Goal: Transaction & Acquisition: Book appointment/travel/reservation

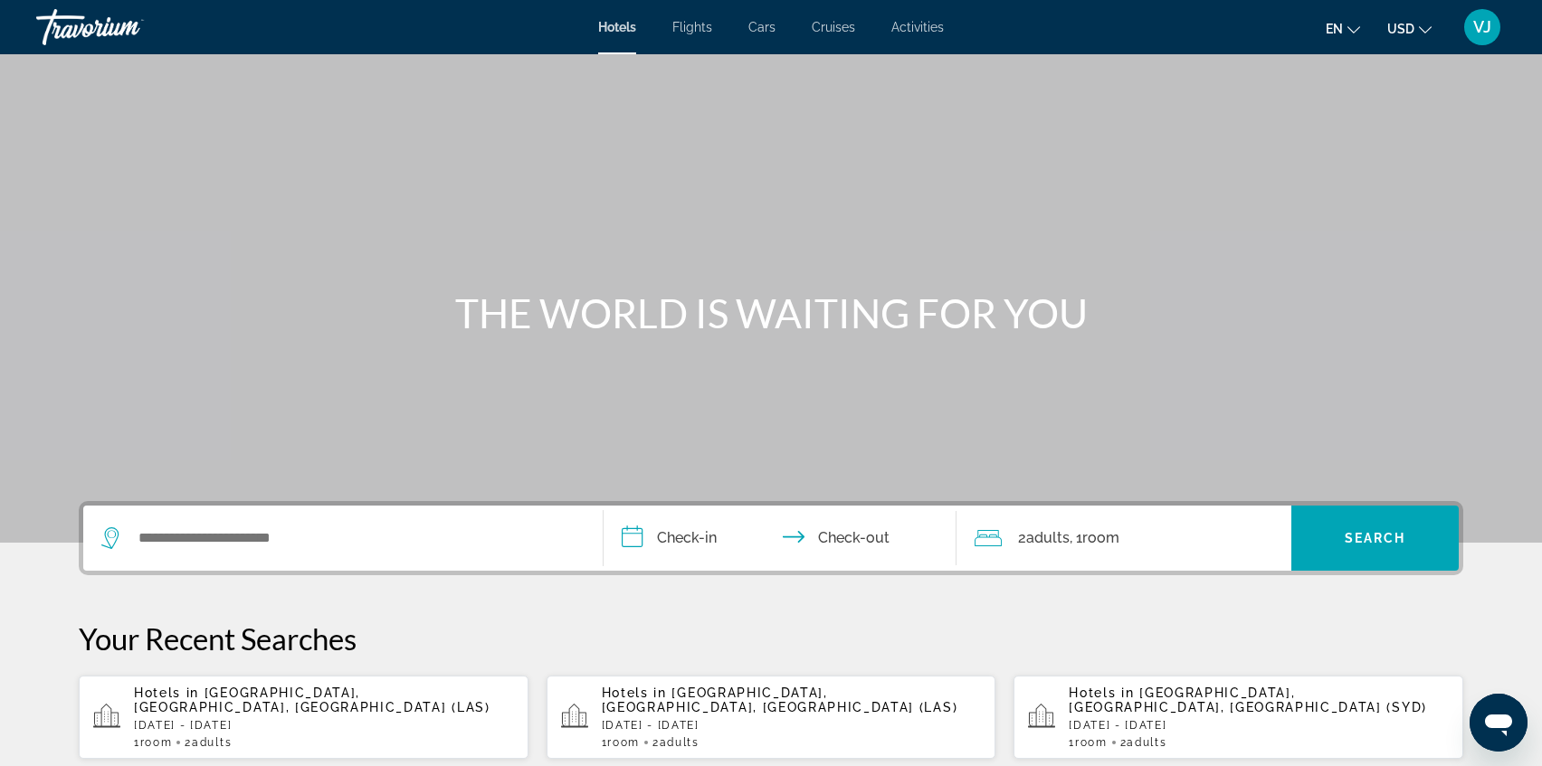
drag, startPoint x: 410, startPoint y: 598, endPoint x: 431, endPoint y: 609, distance: 23.5
click at [331, 642] on p "Your Recent Searches" at bounding box center [771, 639] width 1384 height 36
click at [253, 652] on p "Your Recent Searches" at bounding box center [771, 639] width 1384 height 36
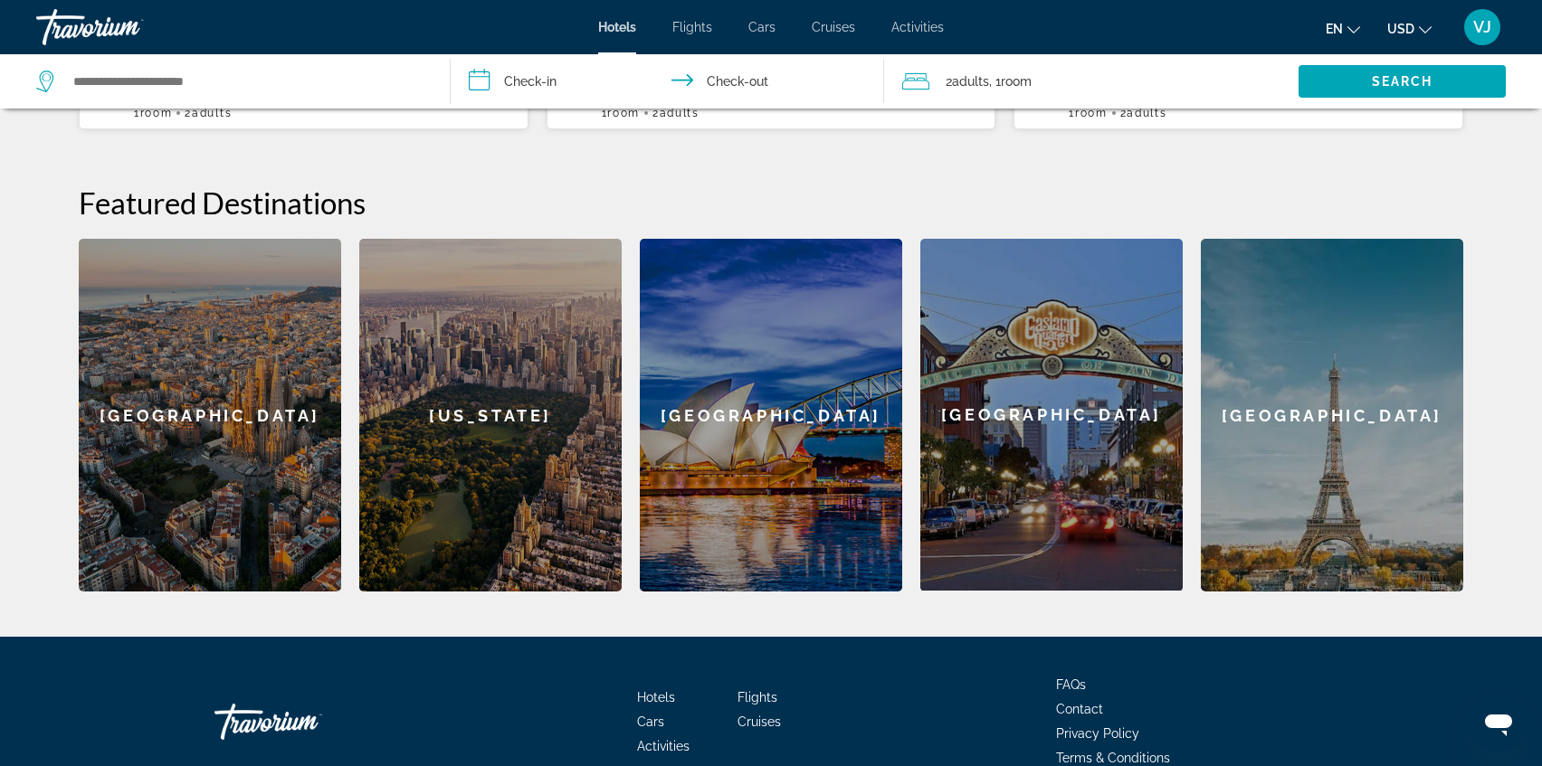
scroll to position [623, 0]
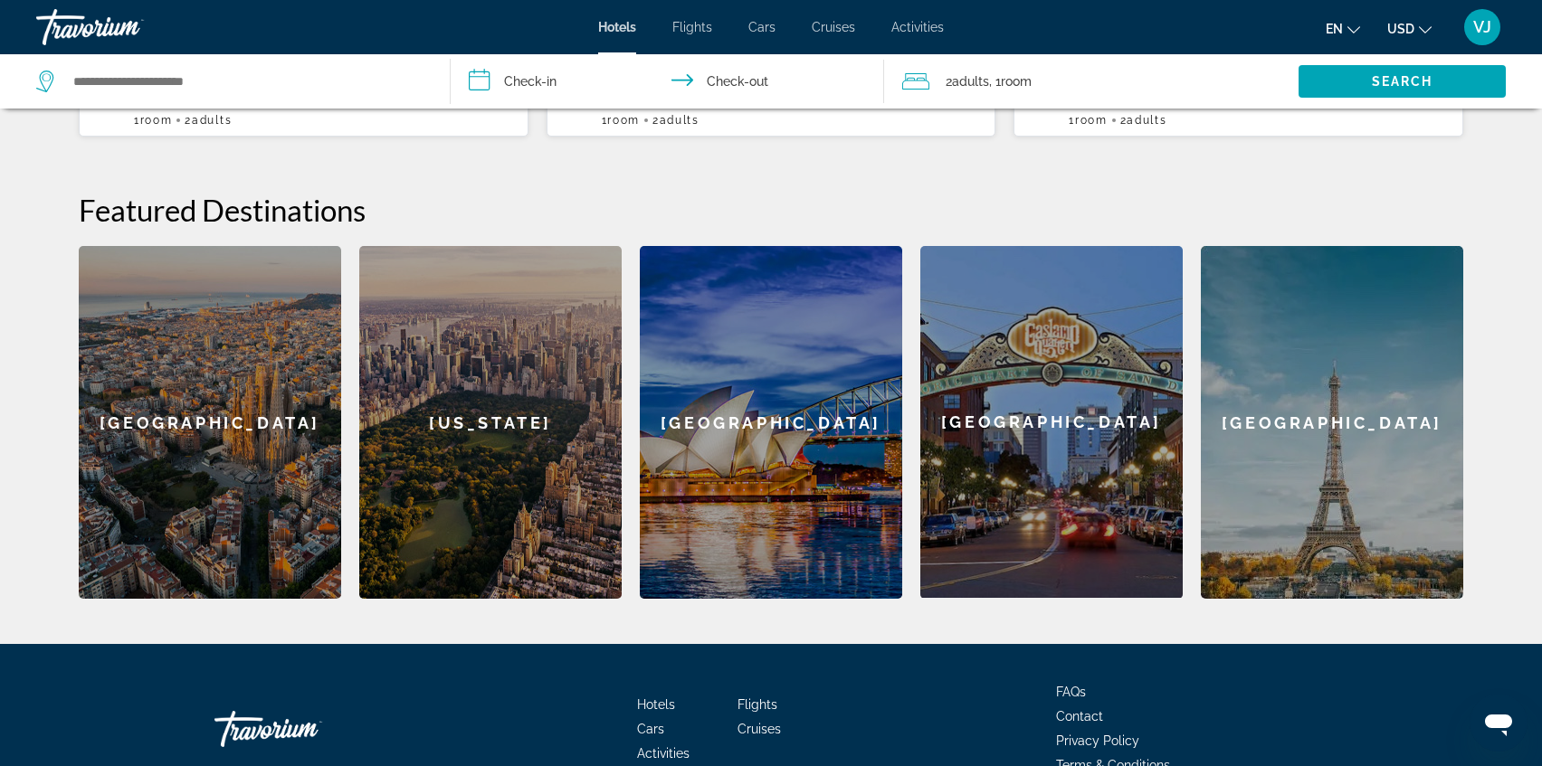
click at [293, 217] on div "Featured Destinations [GEOGRAPHIC_DATA] [GEOGRAPHIC_DATA] [GEOGRAPHIC_DATA] [GE…" at bounding box center [771, 395] width 1384 height 407
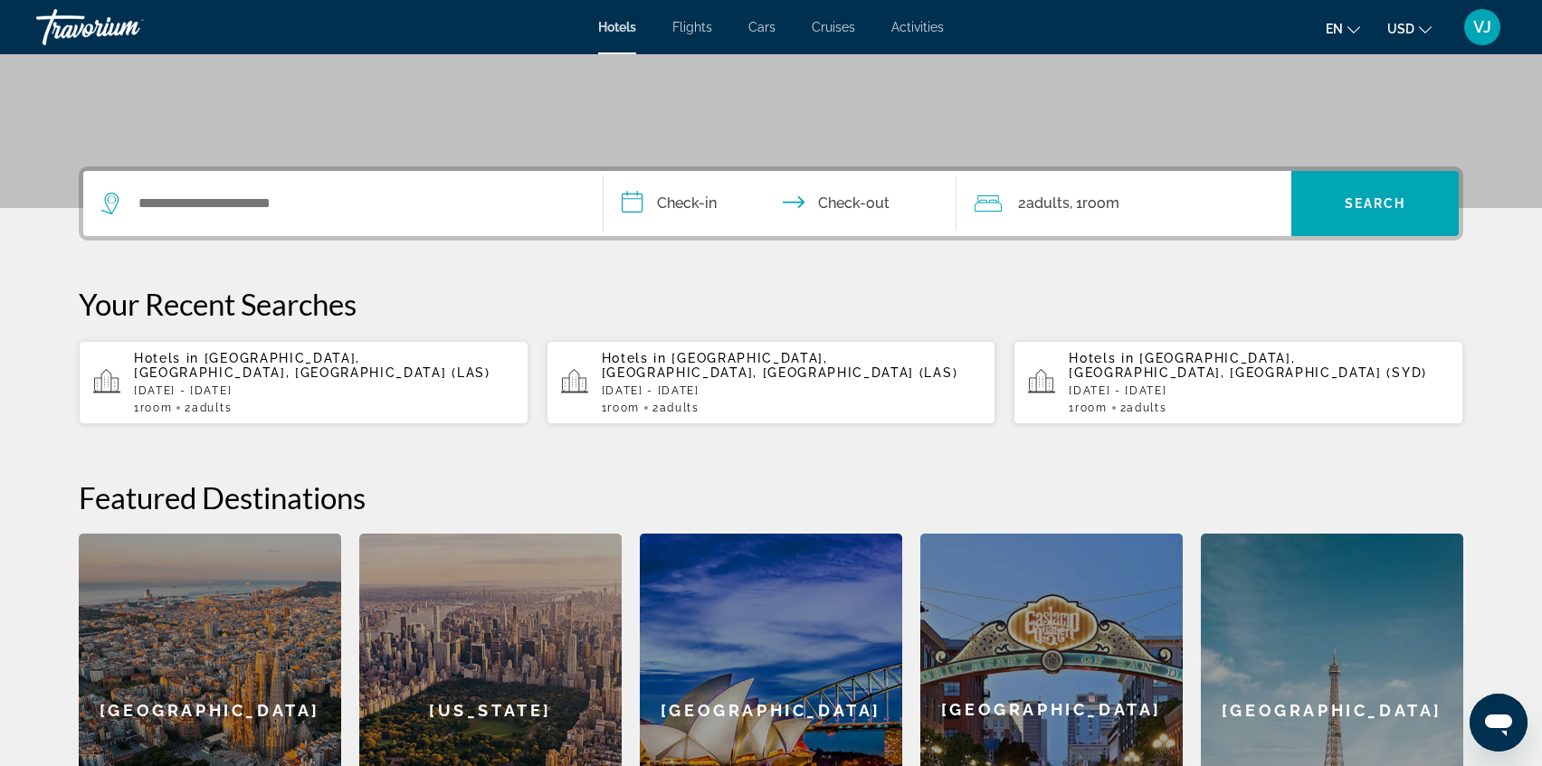
scroll to position [333, 0]
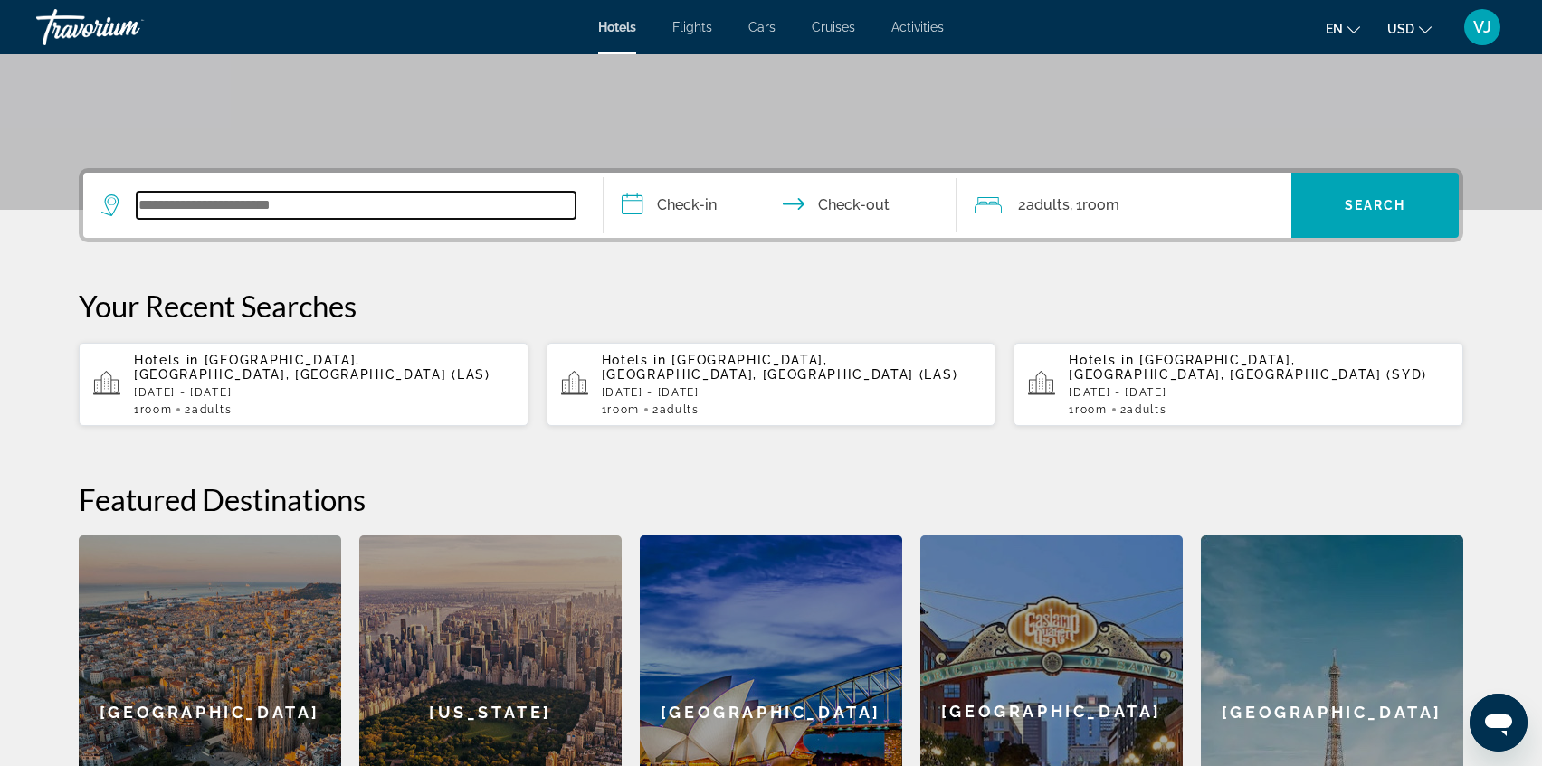
click at [260, 204] on input "Search widget" at bounding box center [356, 205] width 439 height 27
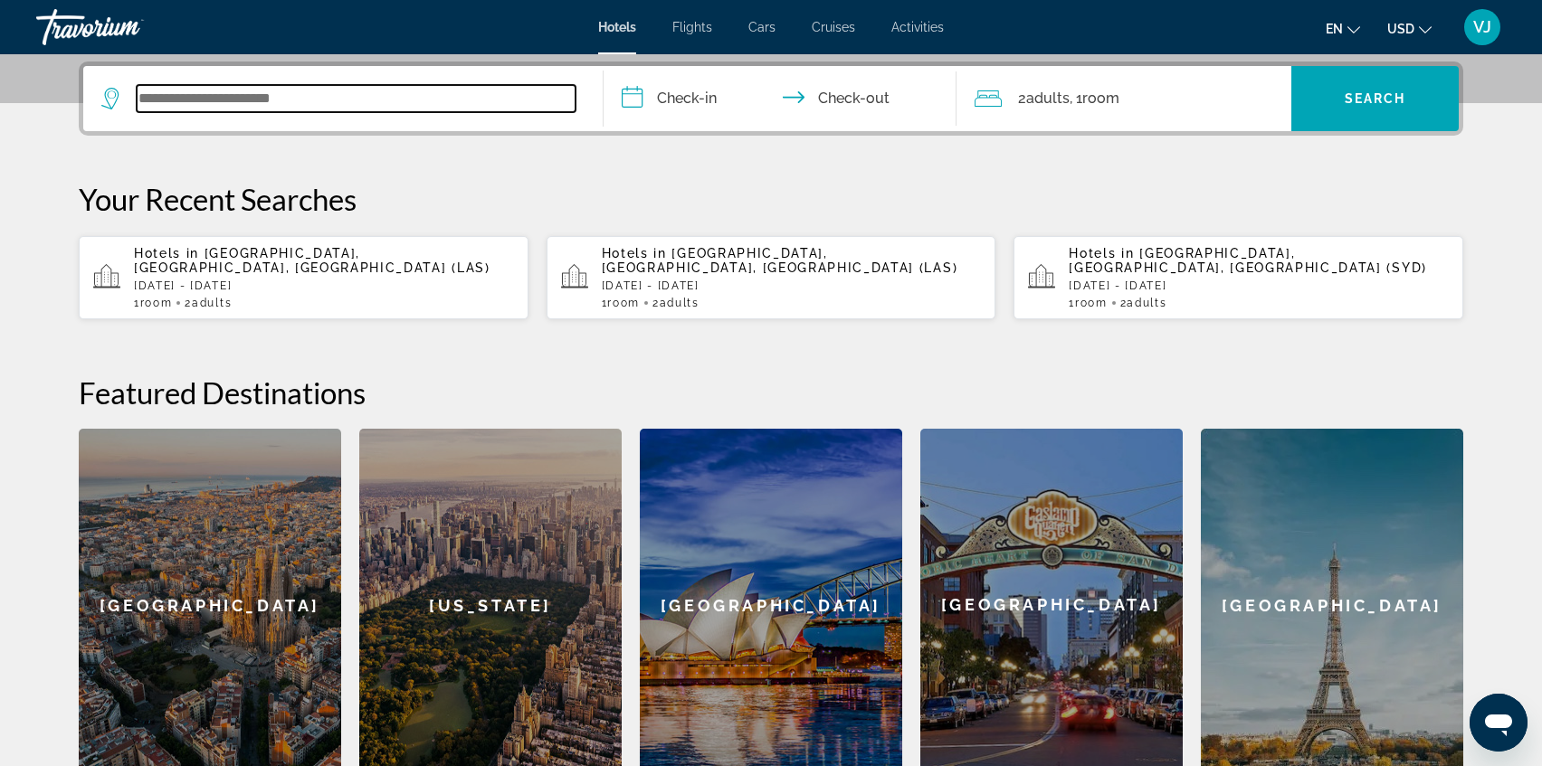
scroll to position [442, 0]
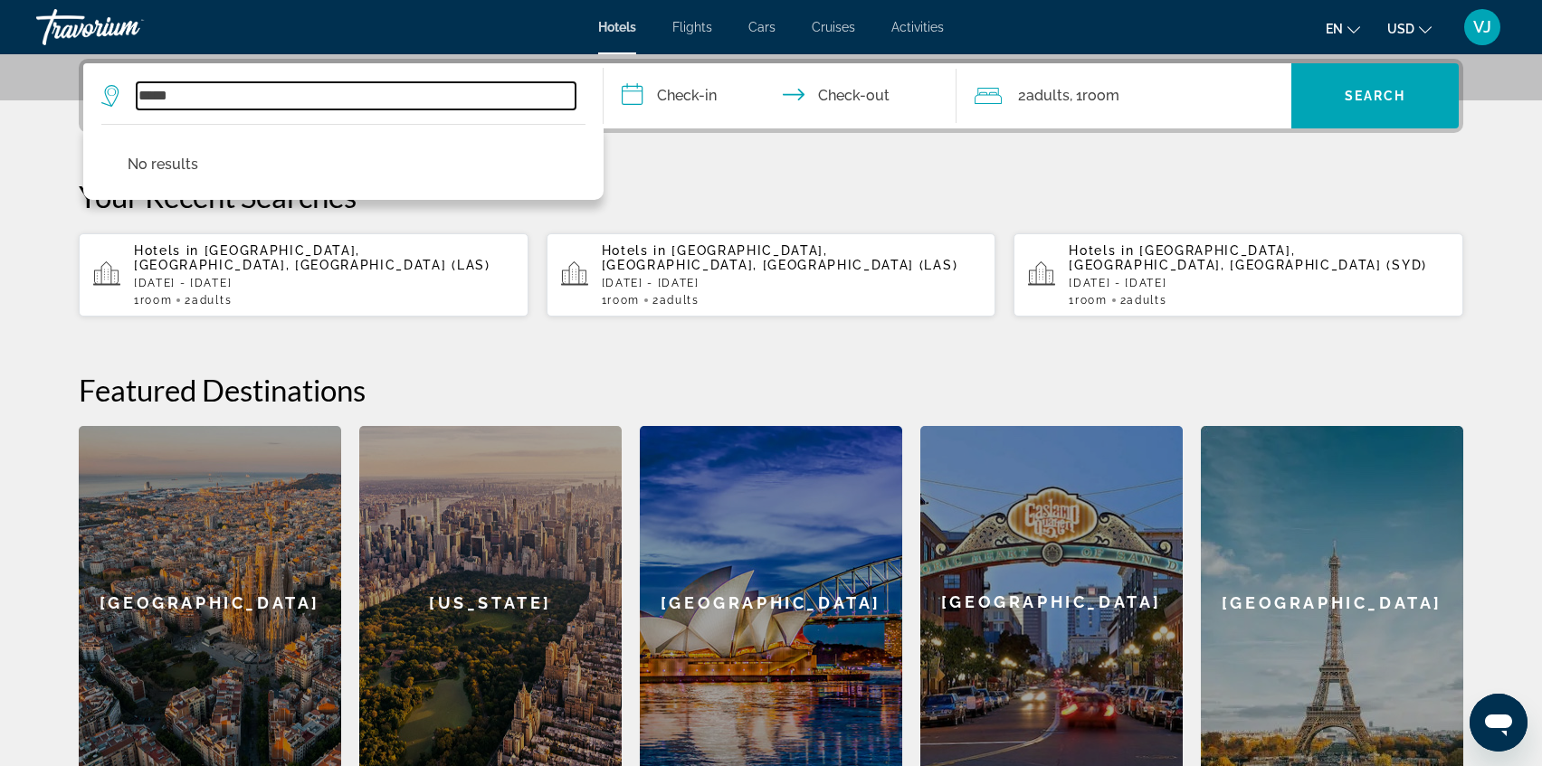
type input "*****"
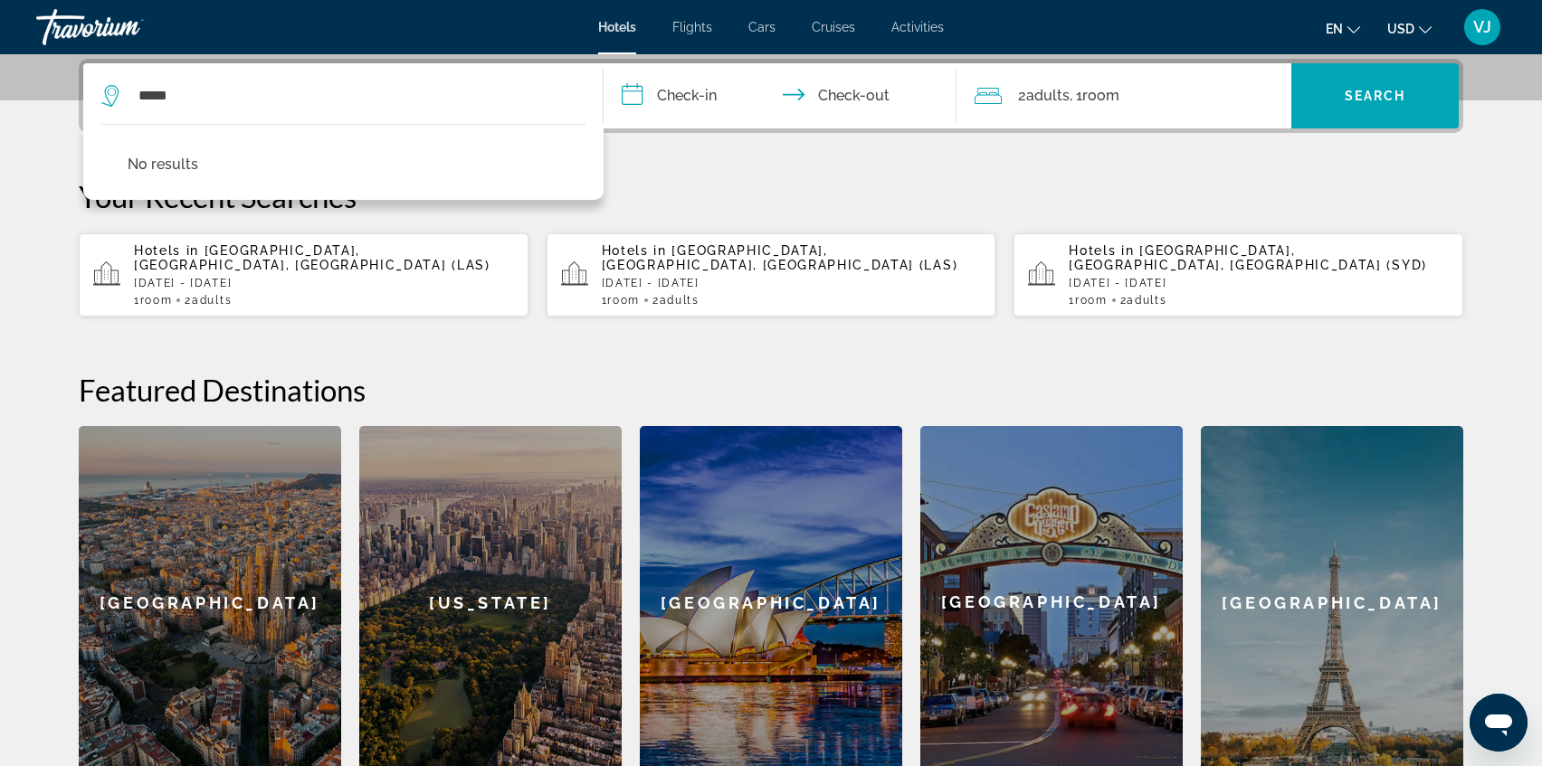
click at [696, 93] on input "**********" at bounding box center [784, 98] width 360 height 71
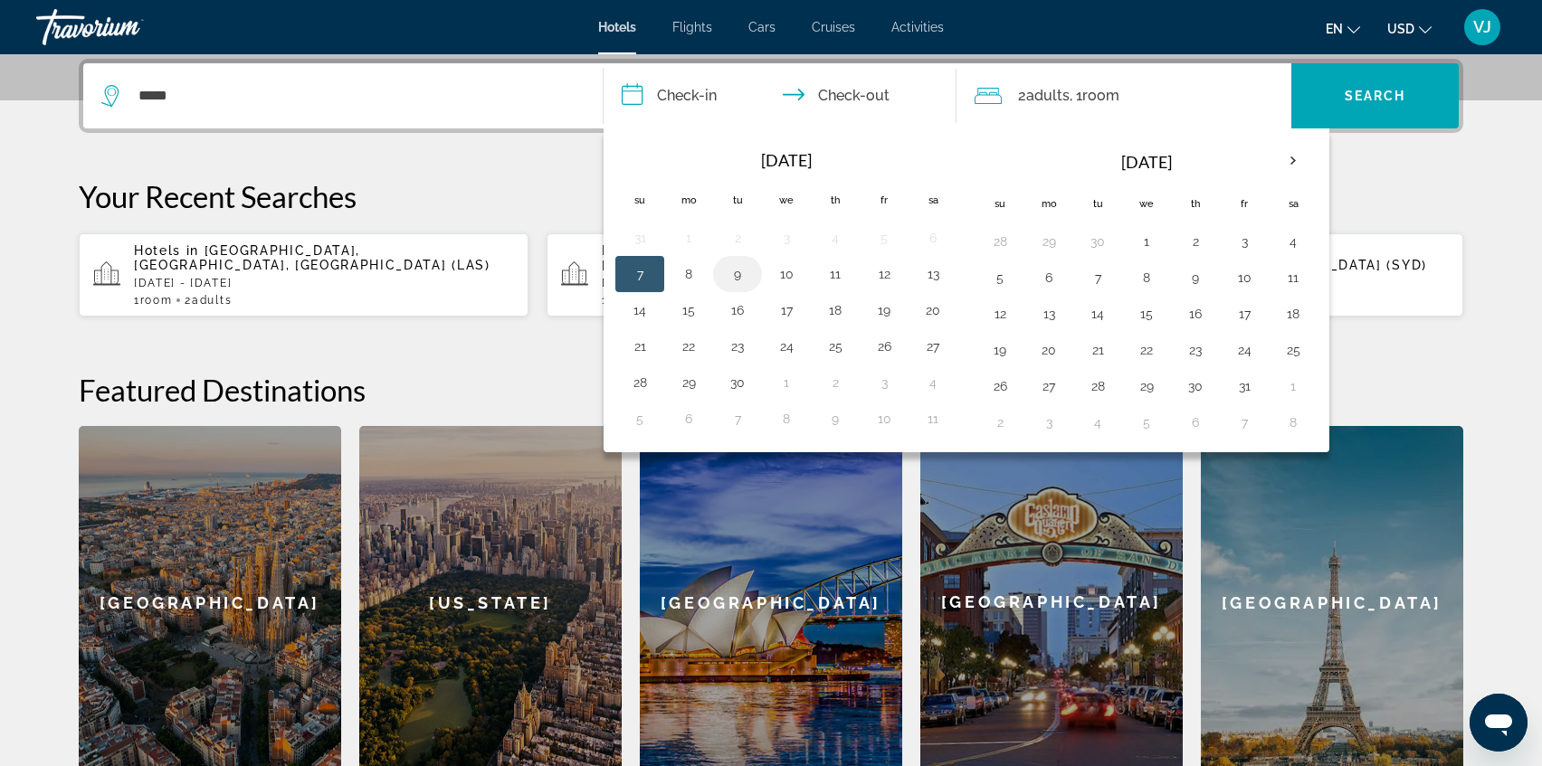
click at [739, 282] on button "9" at bounding box center [737, 273] width 29 height 25
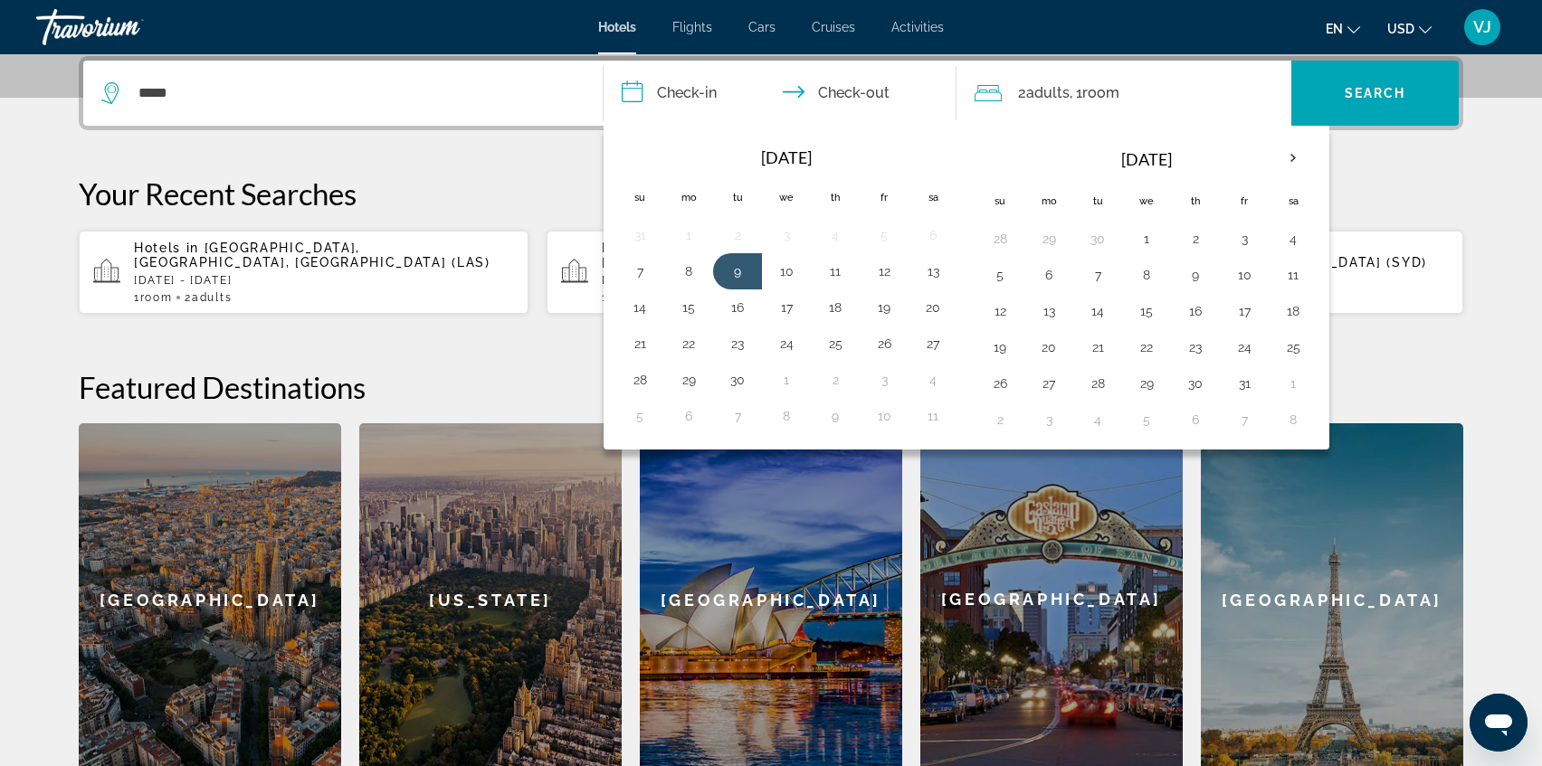
click at [737, 273] on button "9" at bounding box center [737, 271] width 29 height 25
type input "**********"
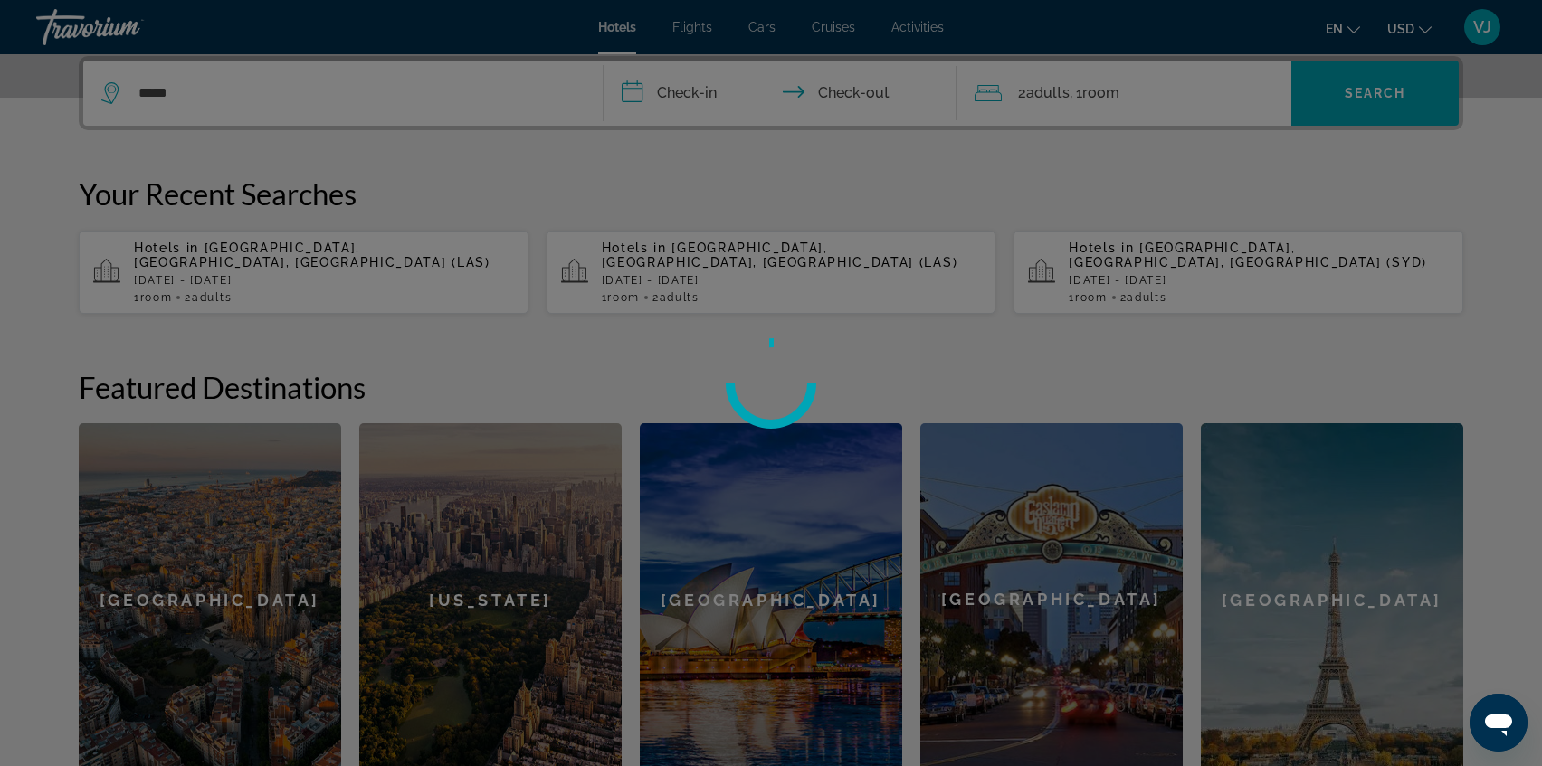
scroll to position [444, 0]
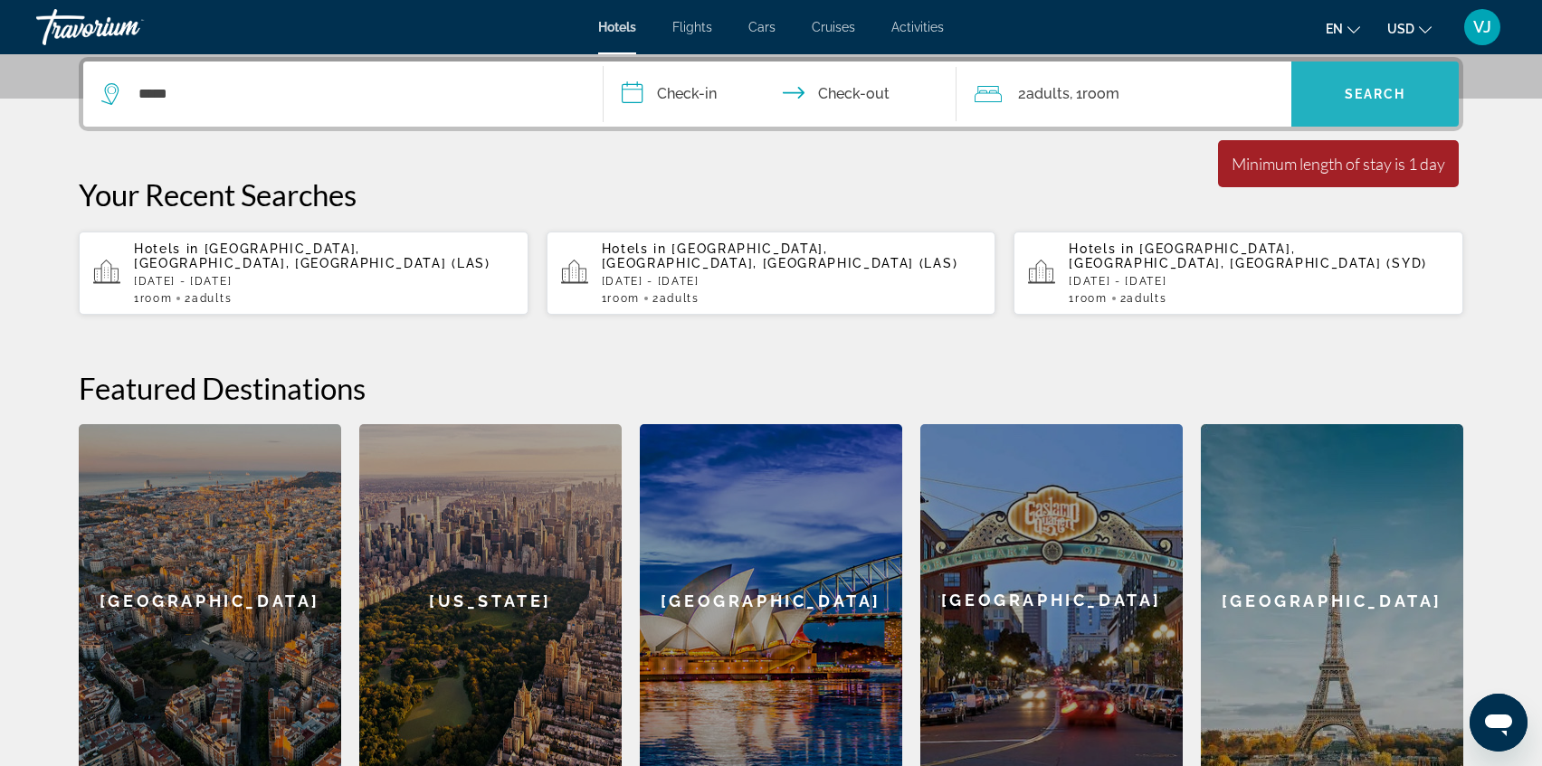
click at [1373, 90] on span "Search" at bounding box center [1376, 94] width 62 height 14
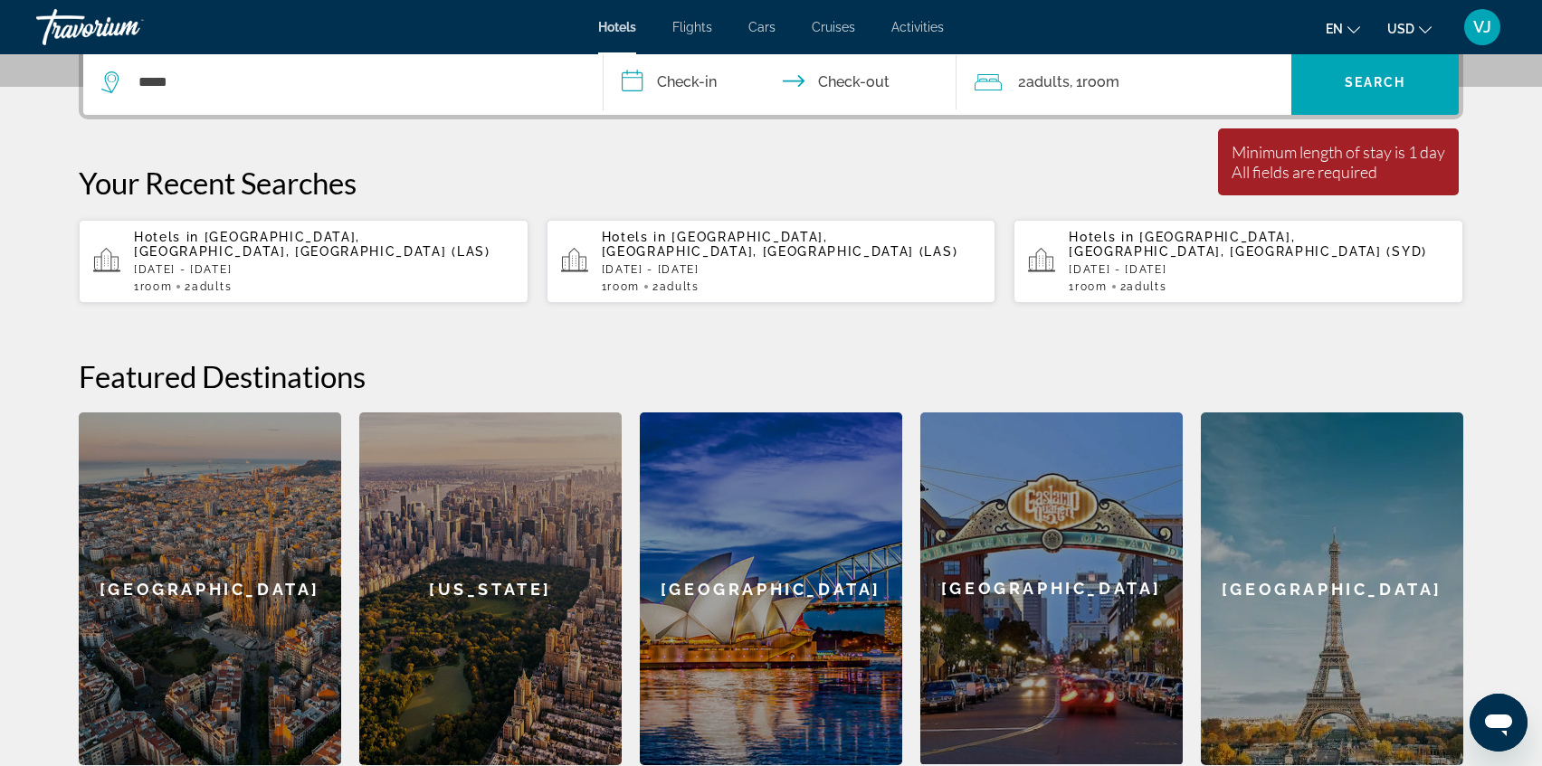
scroll to position [461, 0]
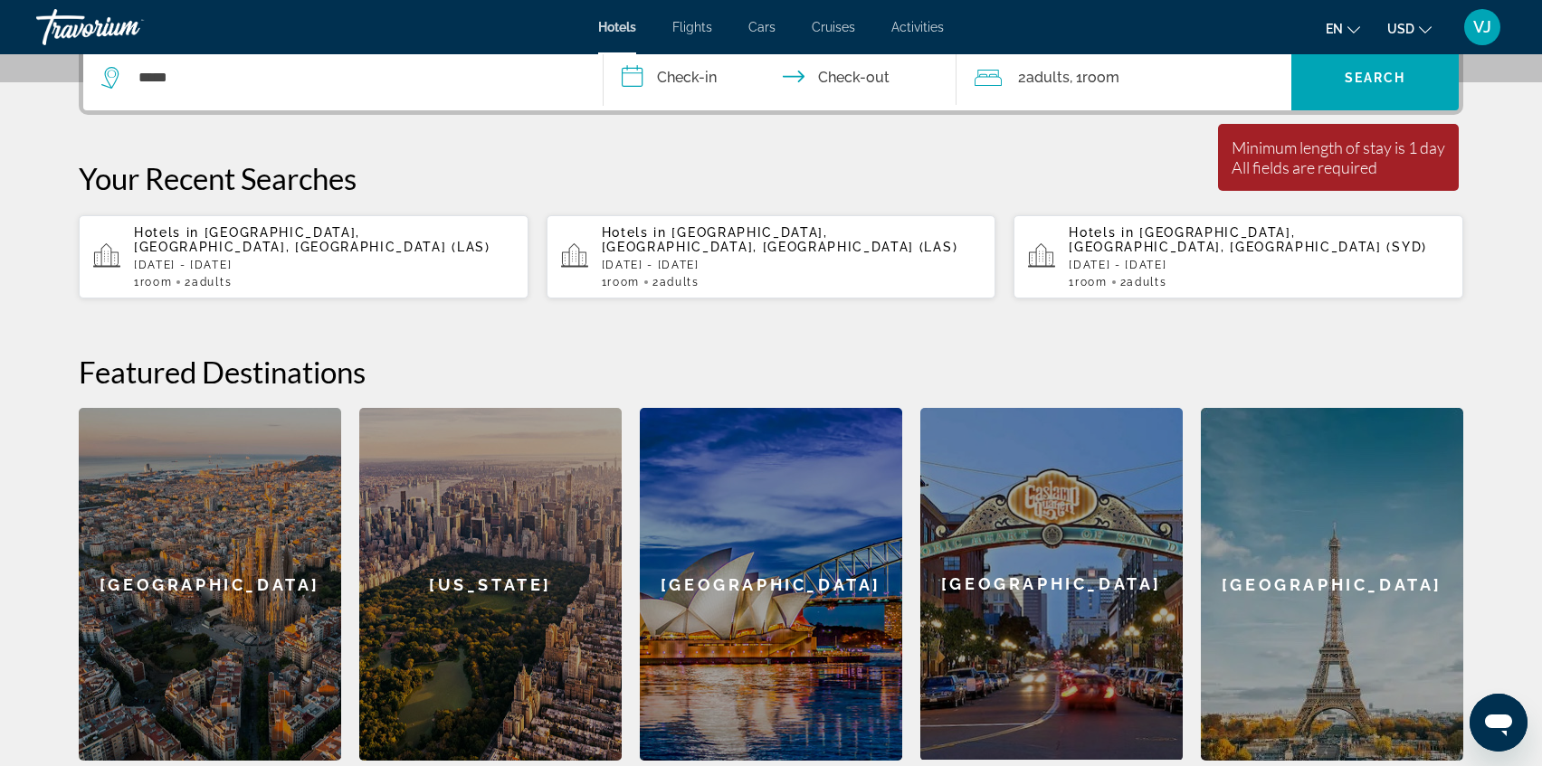
click at [685, 74] on input "**********" at bounding box center [784, 80] width 360 height 71
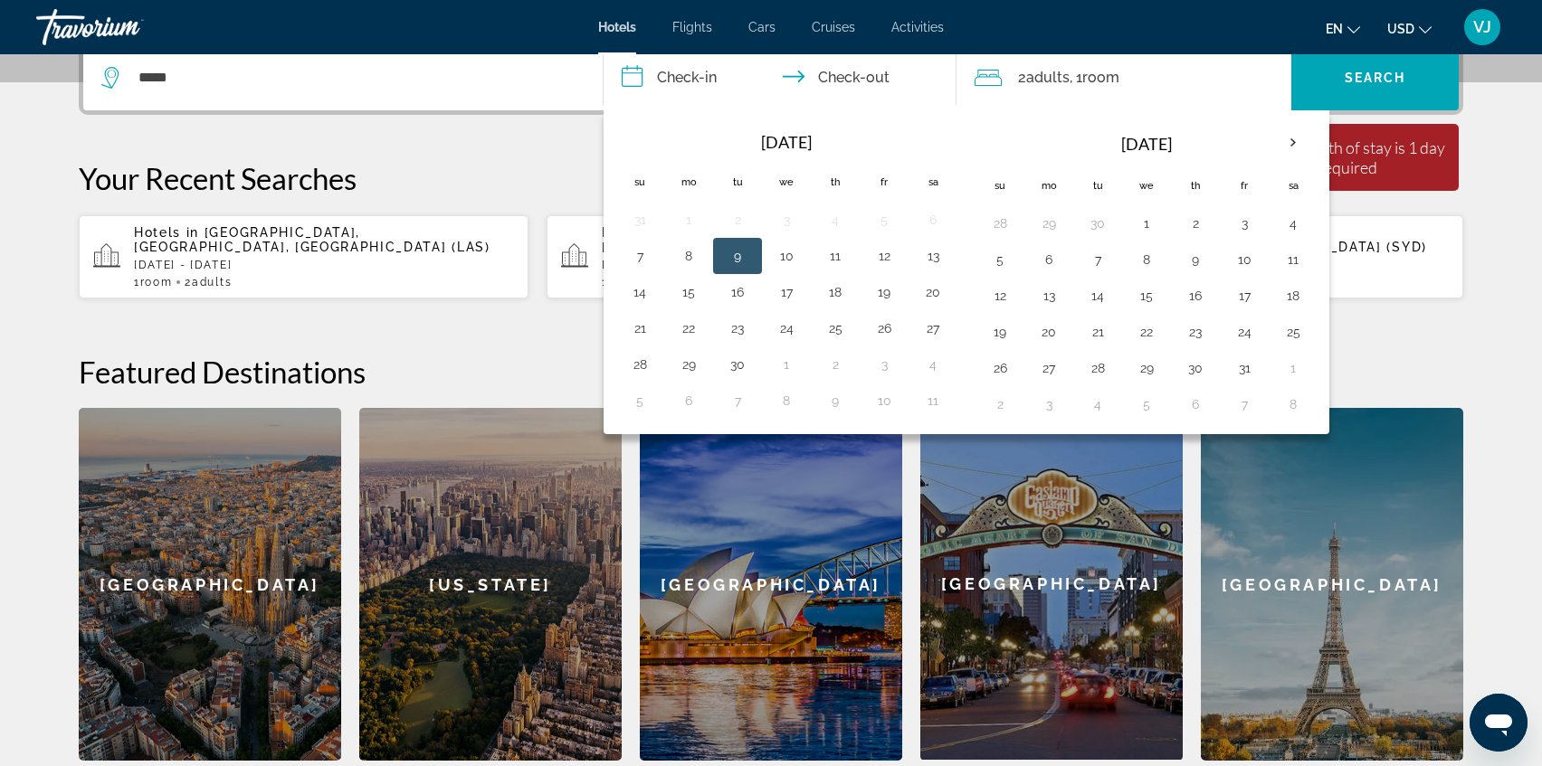
scroll to position [442, 0]
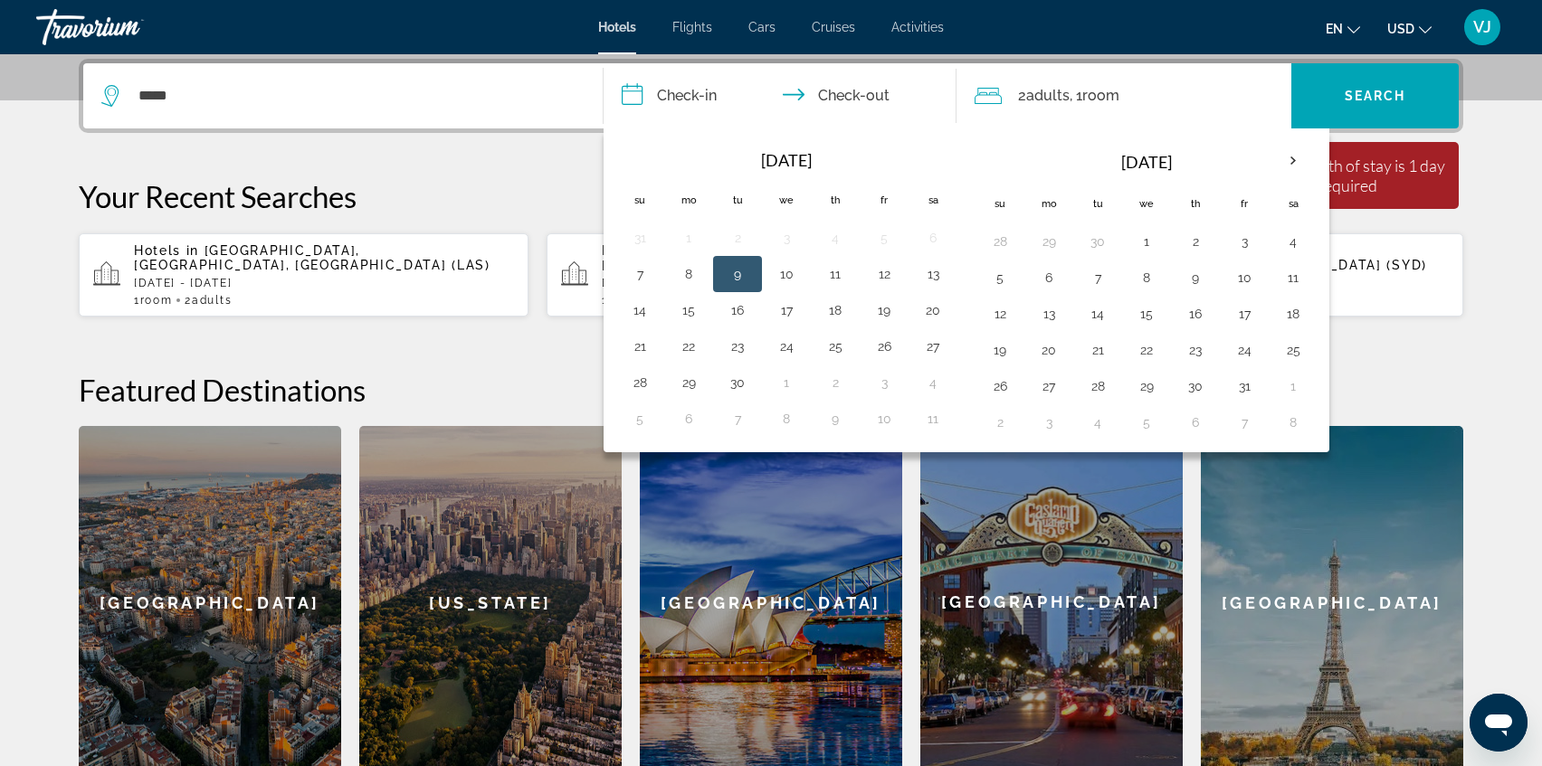
click at [738, 270] on button "9" at bounding box center [737, 273] width 29 height 25
click at [739, 271] on button "9" at bounding box center [737, 273] width 29 height 25
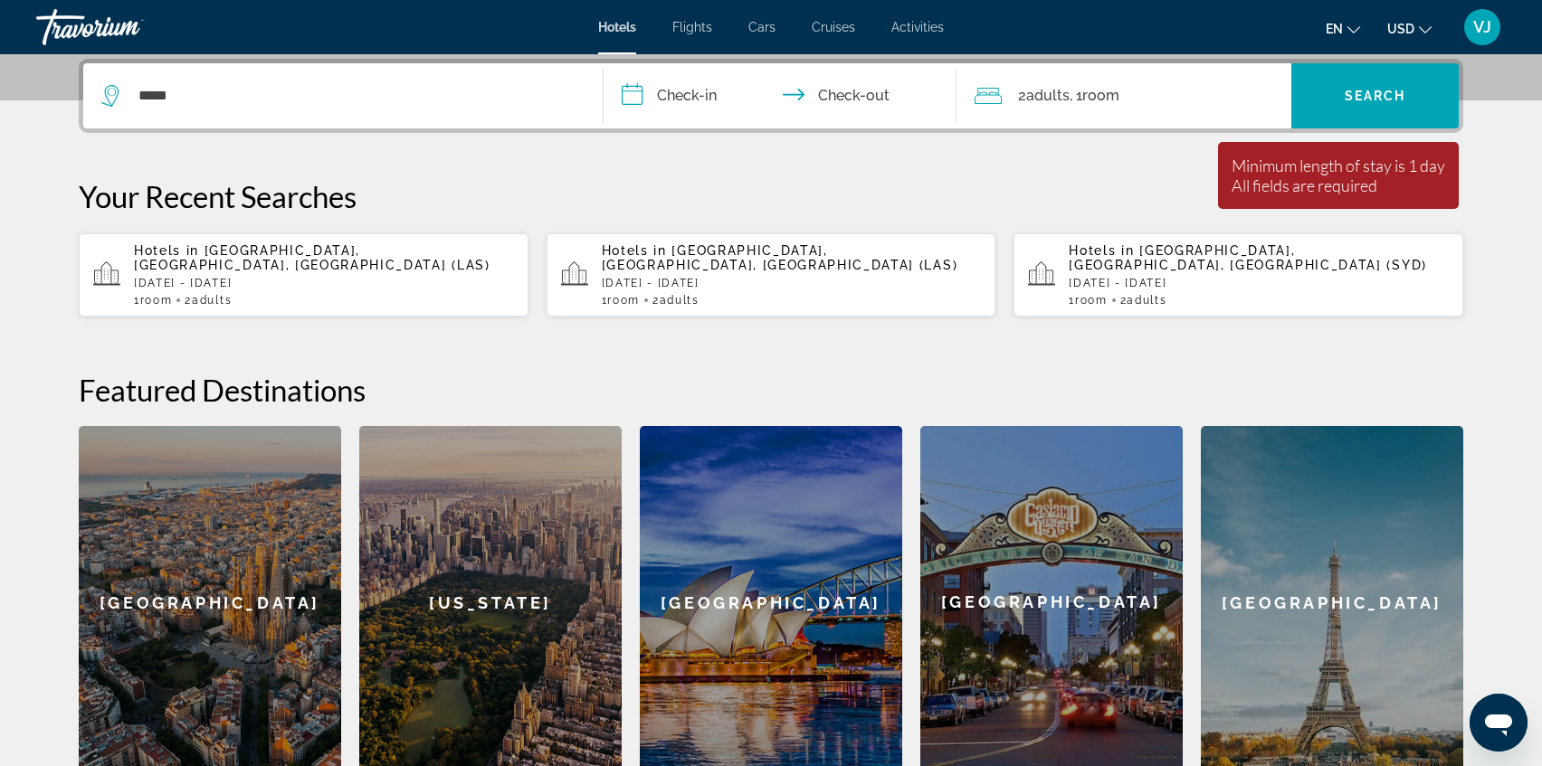
click at [916, 24] on span "Activities" at bounding box center [917, 27] width 52 height 14
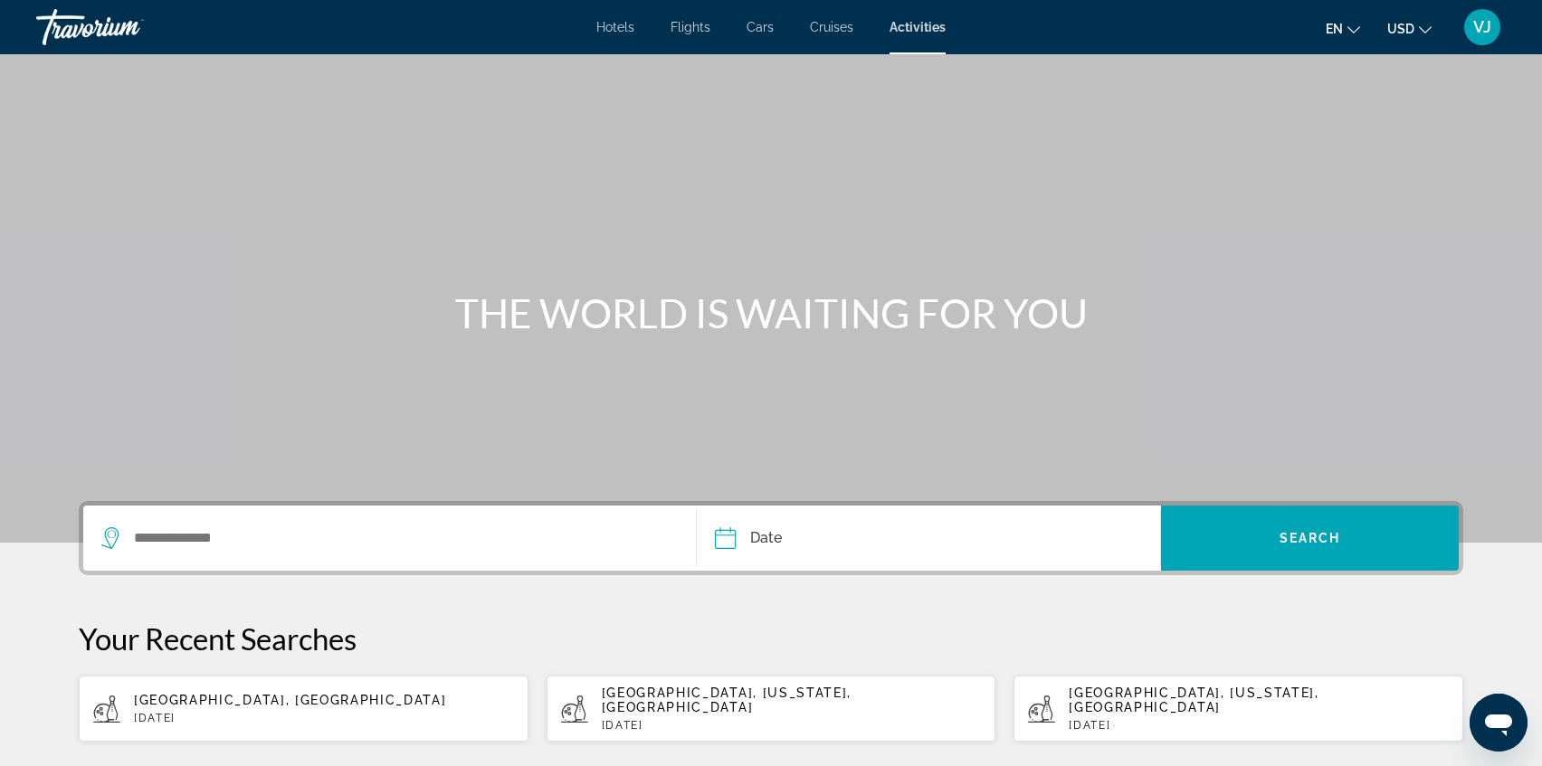
drag, startPoint x: 207, startPoint y: 572, endPoint x: 206, endPoint y: 562, distance: 10.0
click at [207, 572] on div "Date Sep *** *** *** *** *** *** *** *** *** *** *** *** 2025 **** **** **** **…" at bounding box center [771, 538] width 1384 height 74
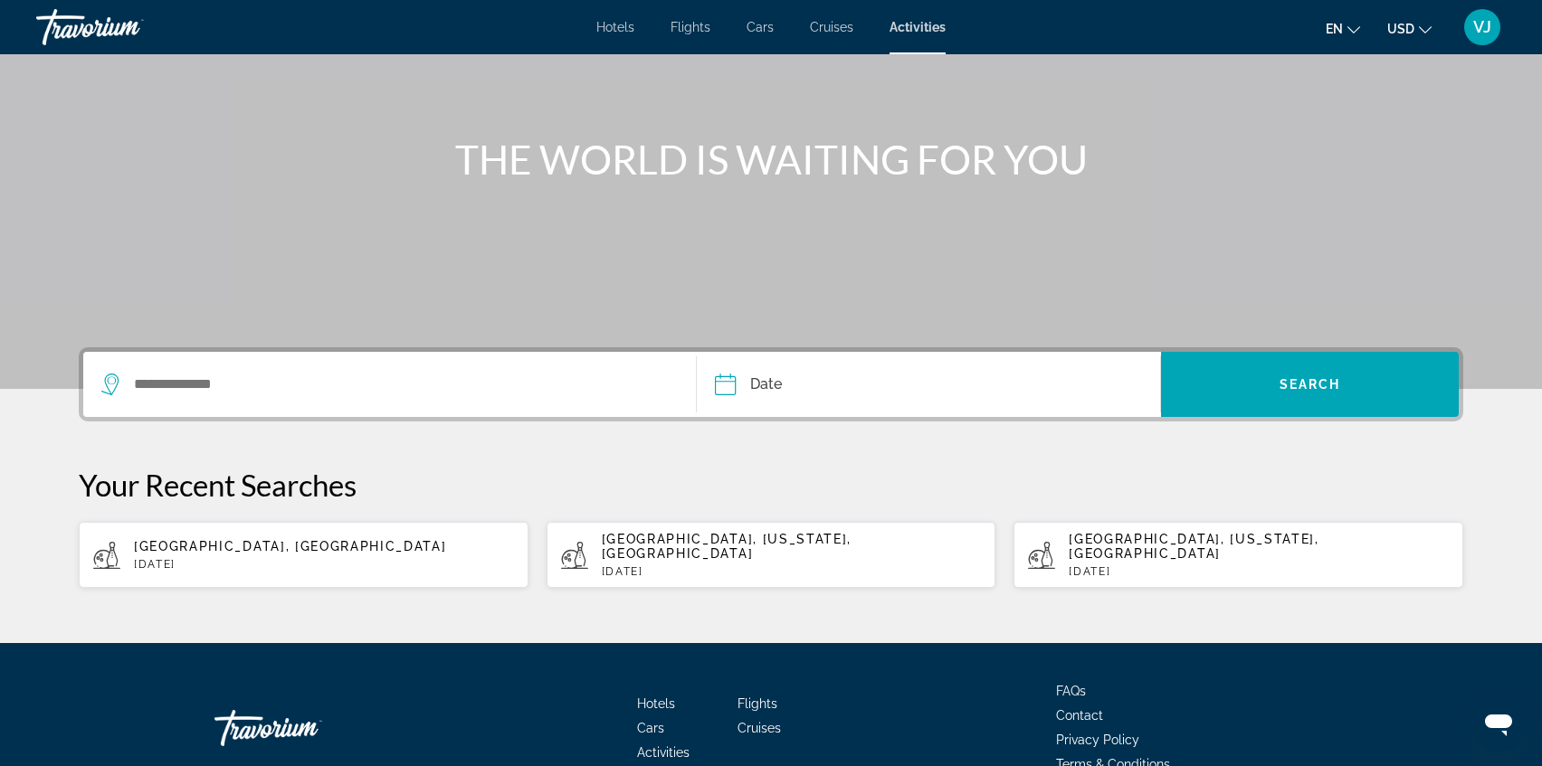
scroll to position [158, 0]
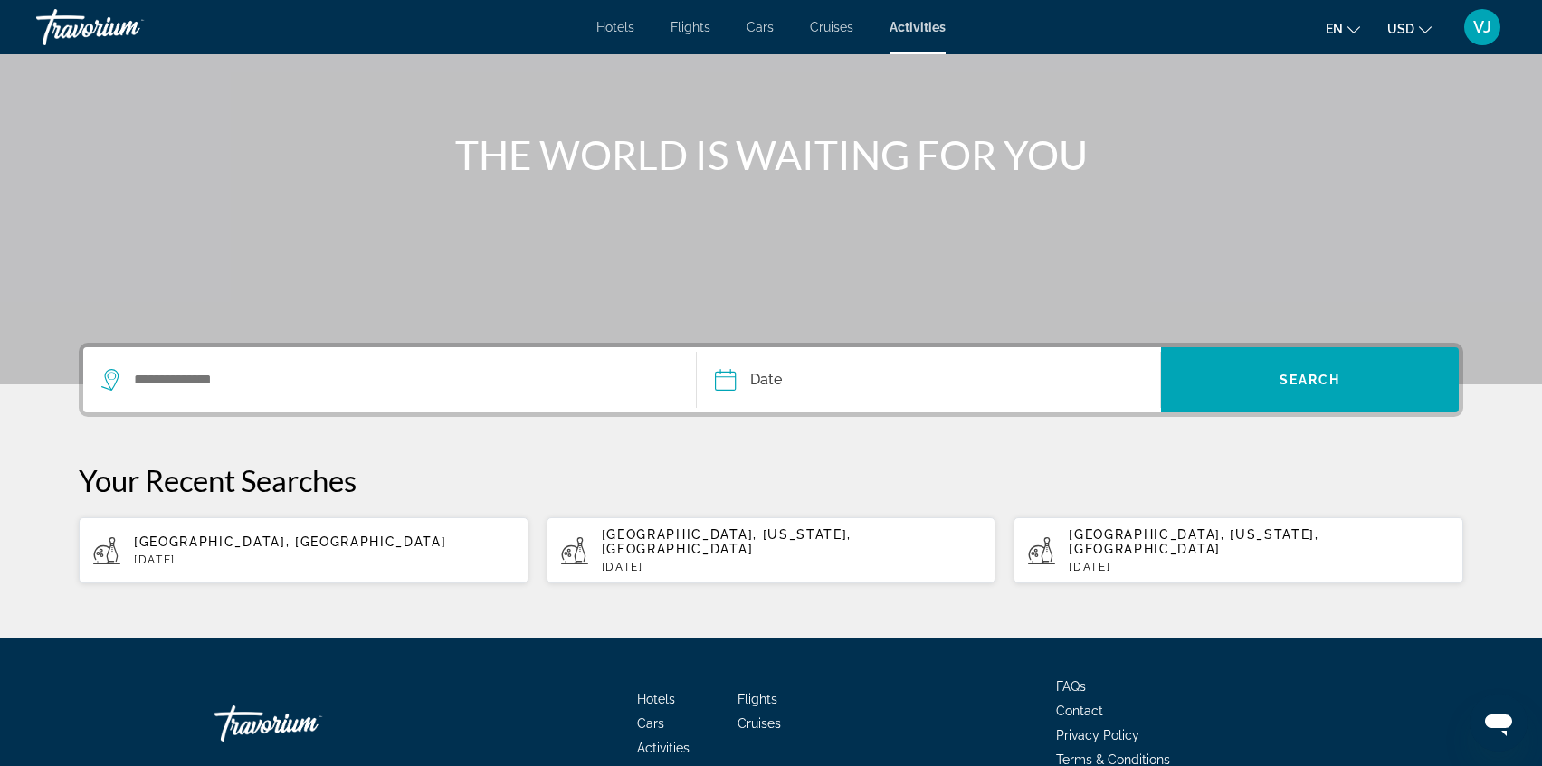
click at [250, 543] on div "[GEOGRAPHIC_DATA], [GEOGRAPHIC_DATA] [DATE]" at bounding box center [324, 551] width 380 height 32
type input "**********"
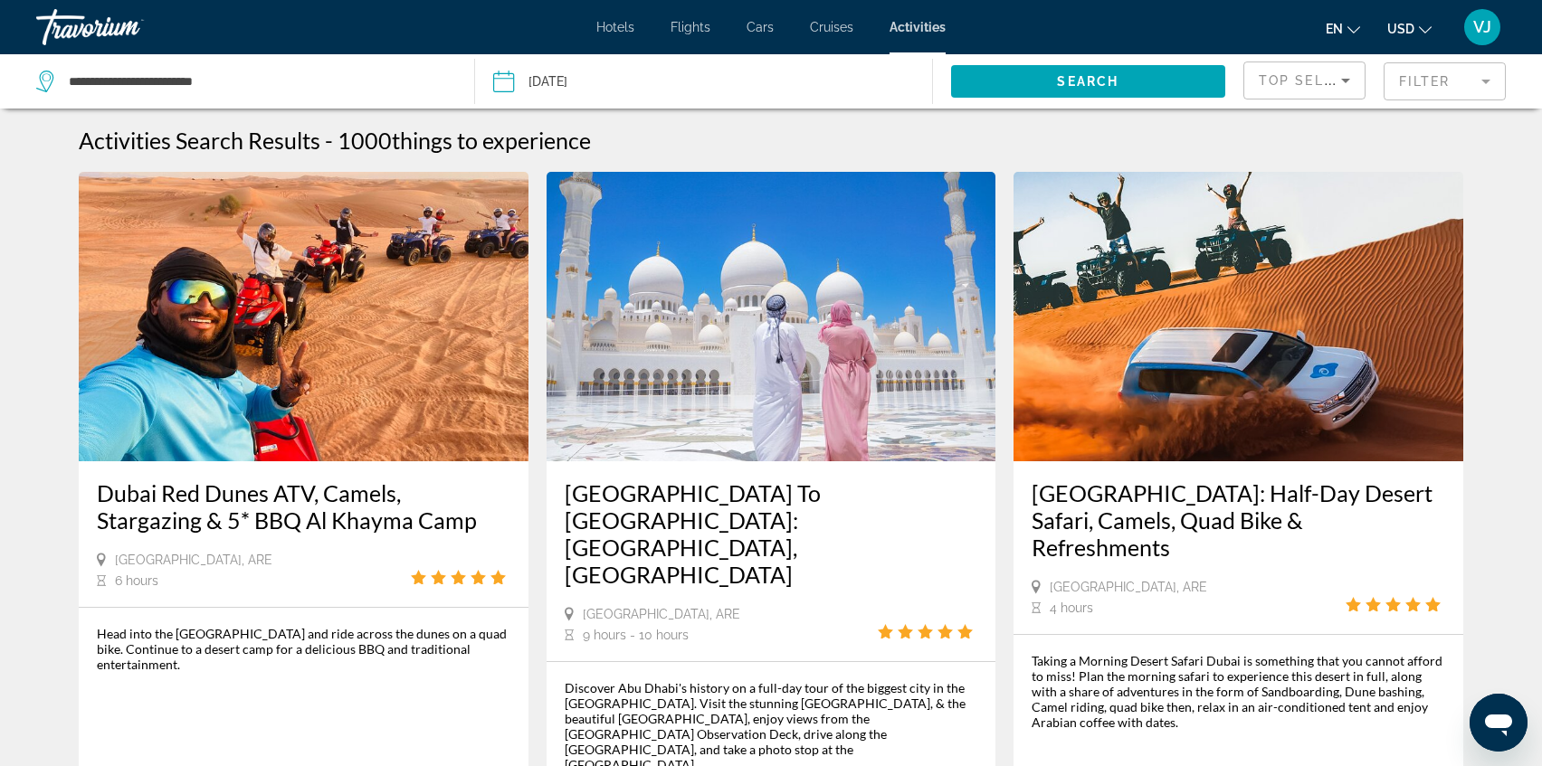
click at [617, 598] on div "[GEOGRAPHIC_DATA] To [GEOGRAPHIC_DATA]: [GEOGRAPHIC_DATA], [GEOGRAPHIC_DATA] [G…" at bounding box center [772, 561] width 450 height 200
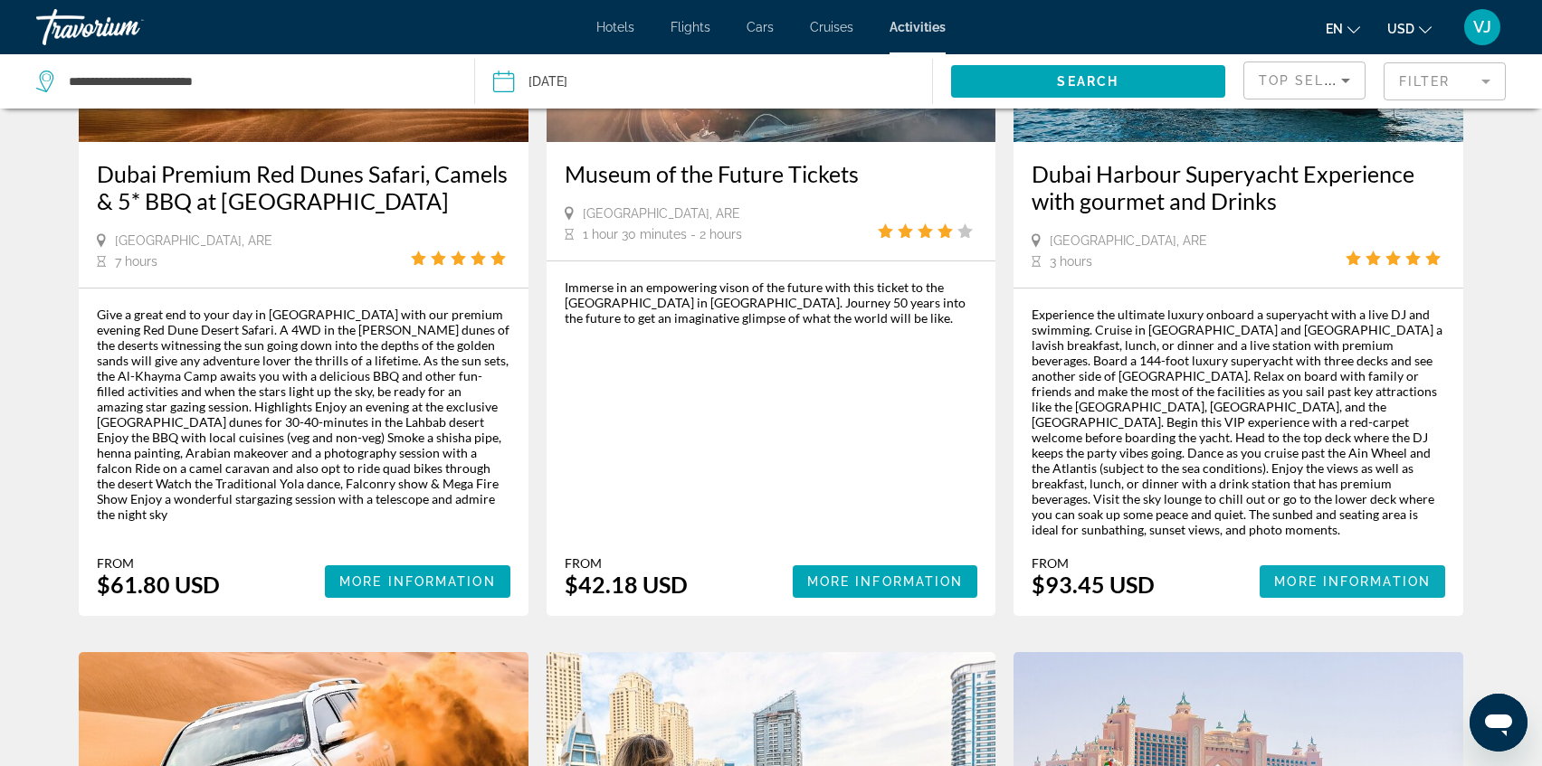
scroll to position [1852, 0]
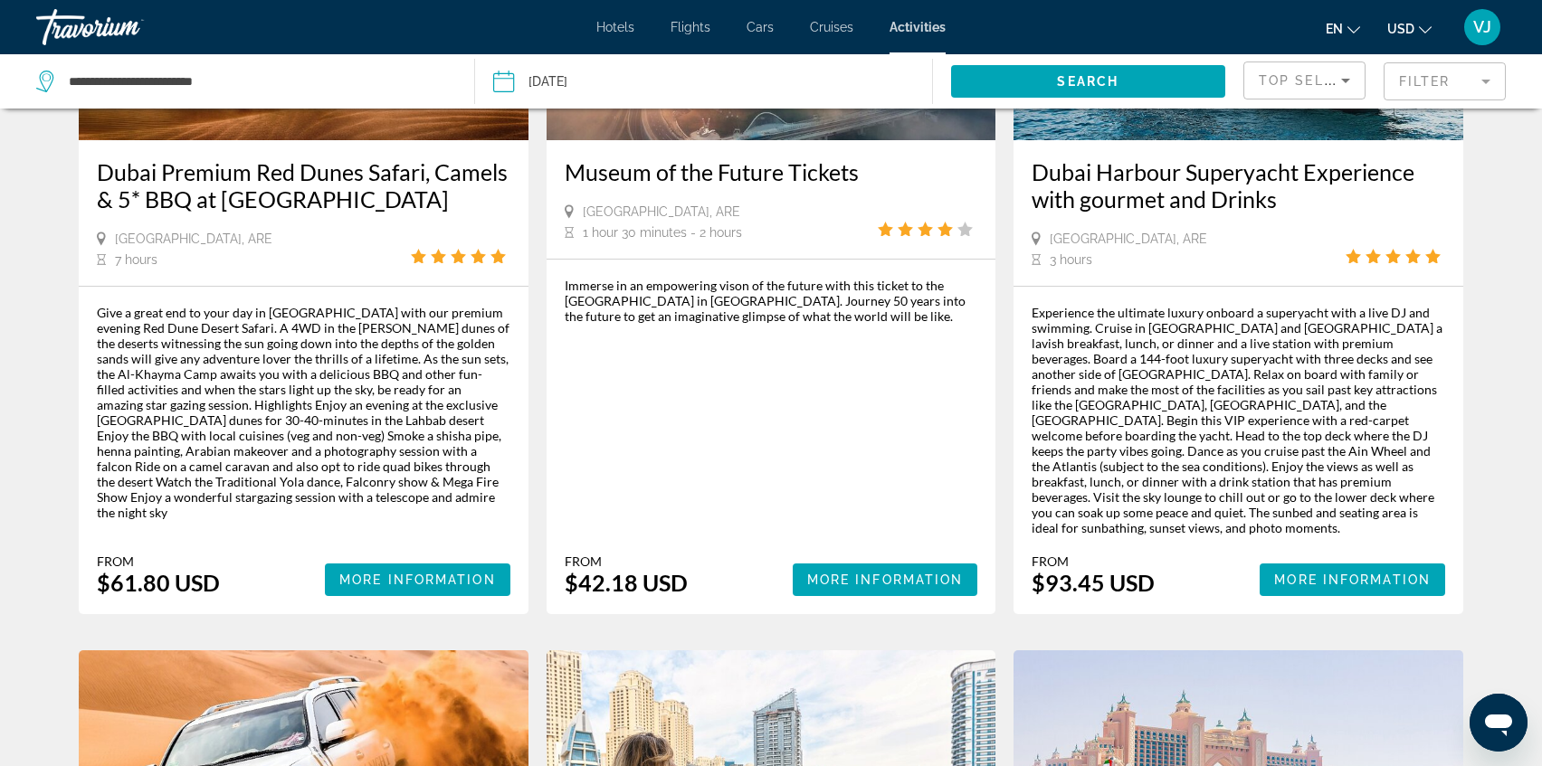
click at [1244, 554] on div "From $93.45 USD More Information" at bounding box center [1239, 575] width 414 height 43
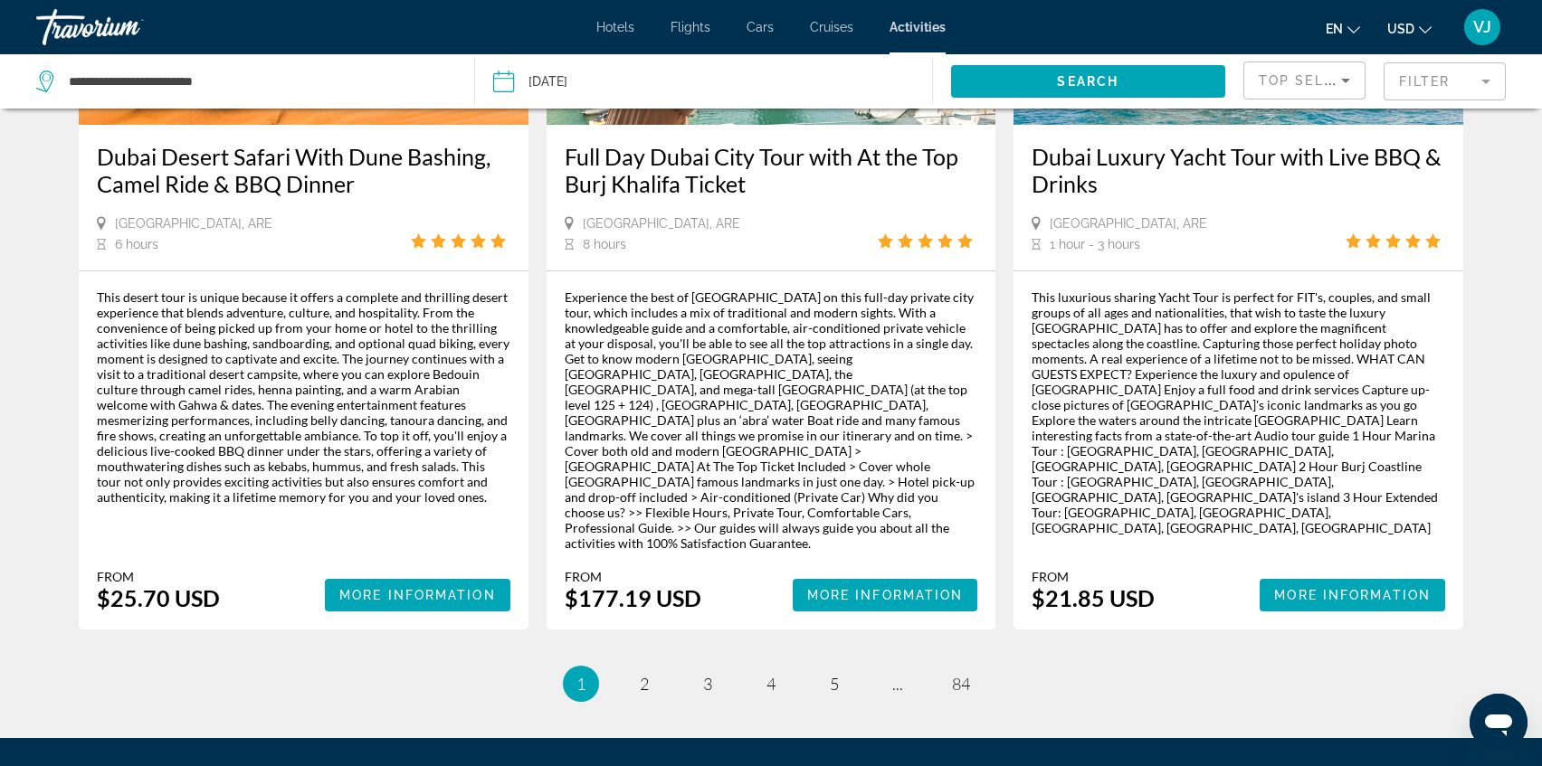
scroll to position [2670, 0]
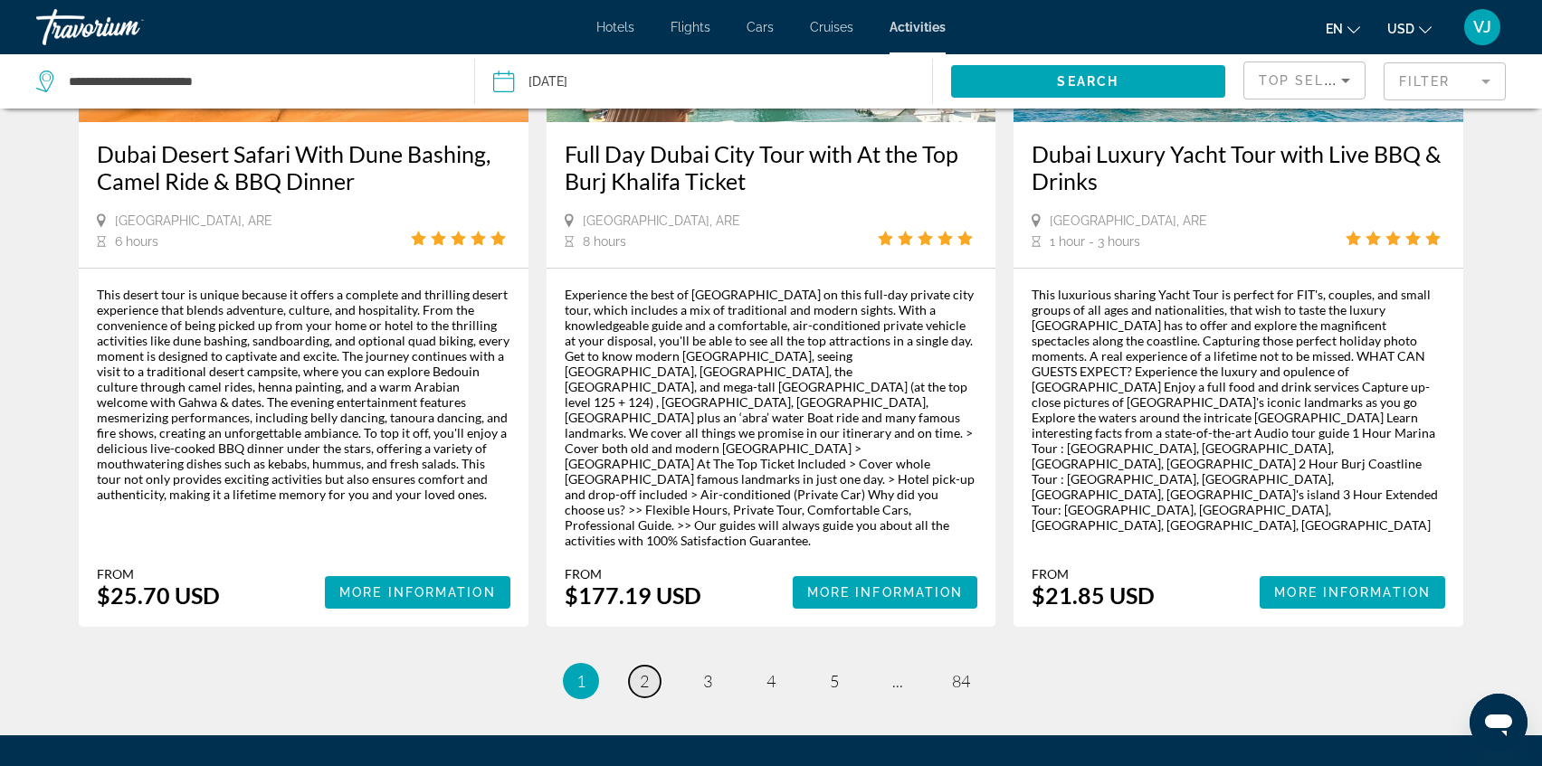
click at [647, 671] on span "2" at bounding box center [644, 681] width 9 height 20
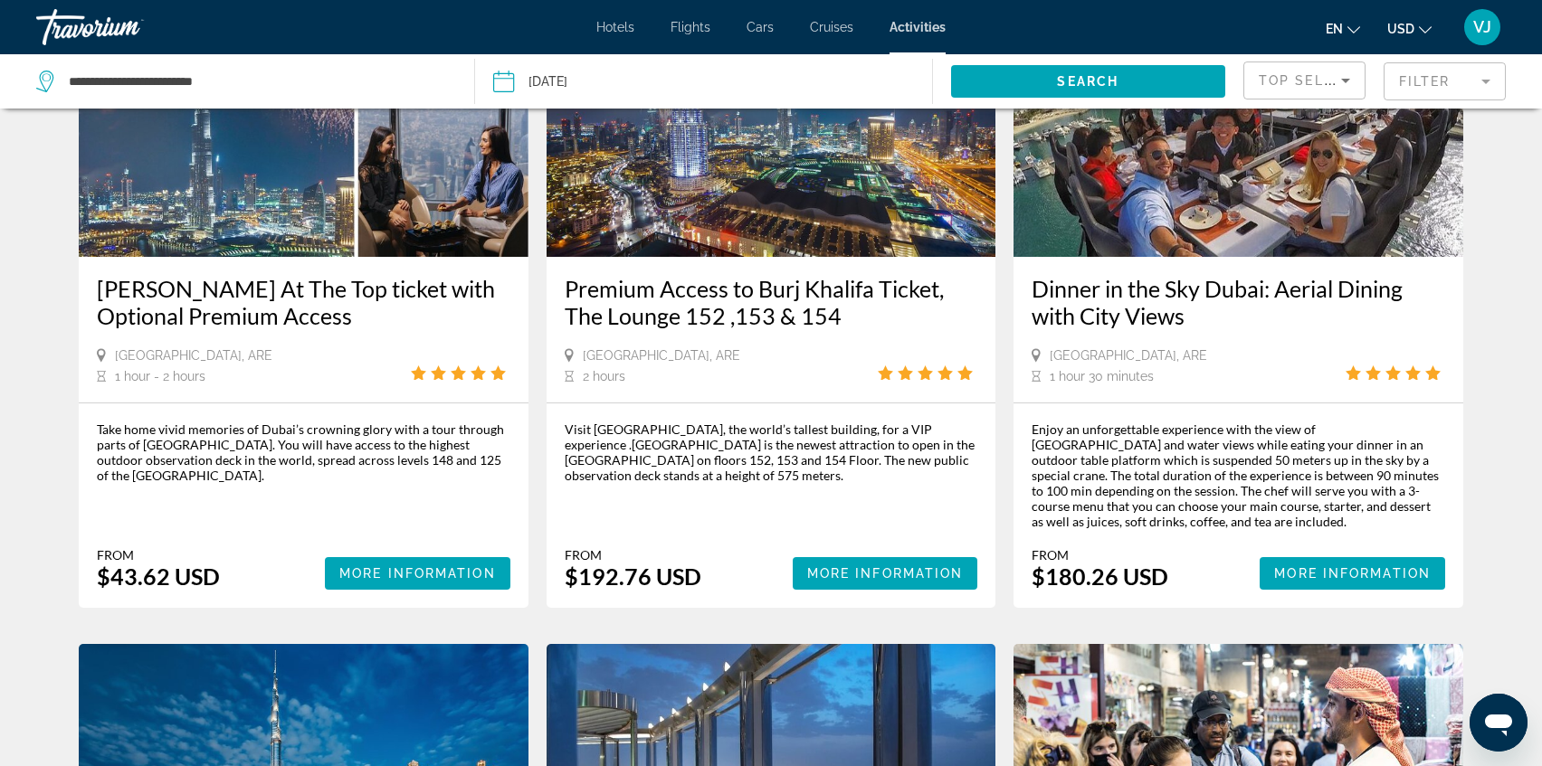
scroll to position [204, 0]
click at [390, 570] on span "More Information" at bounding box center [417, 574] width 157 height 14
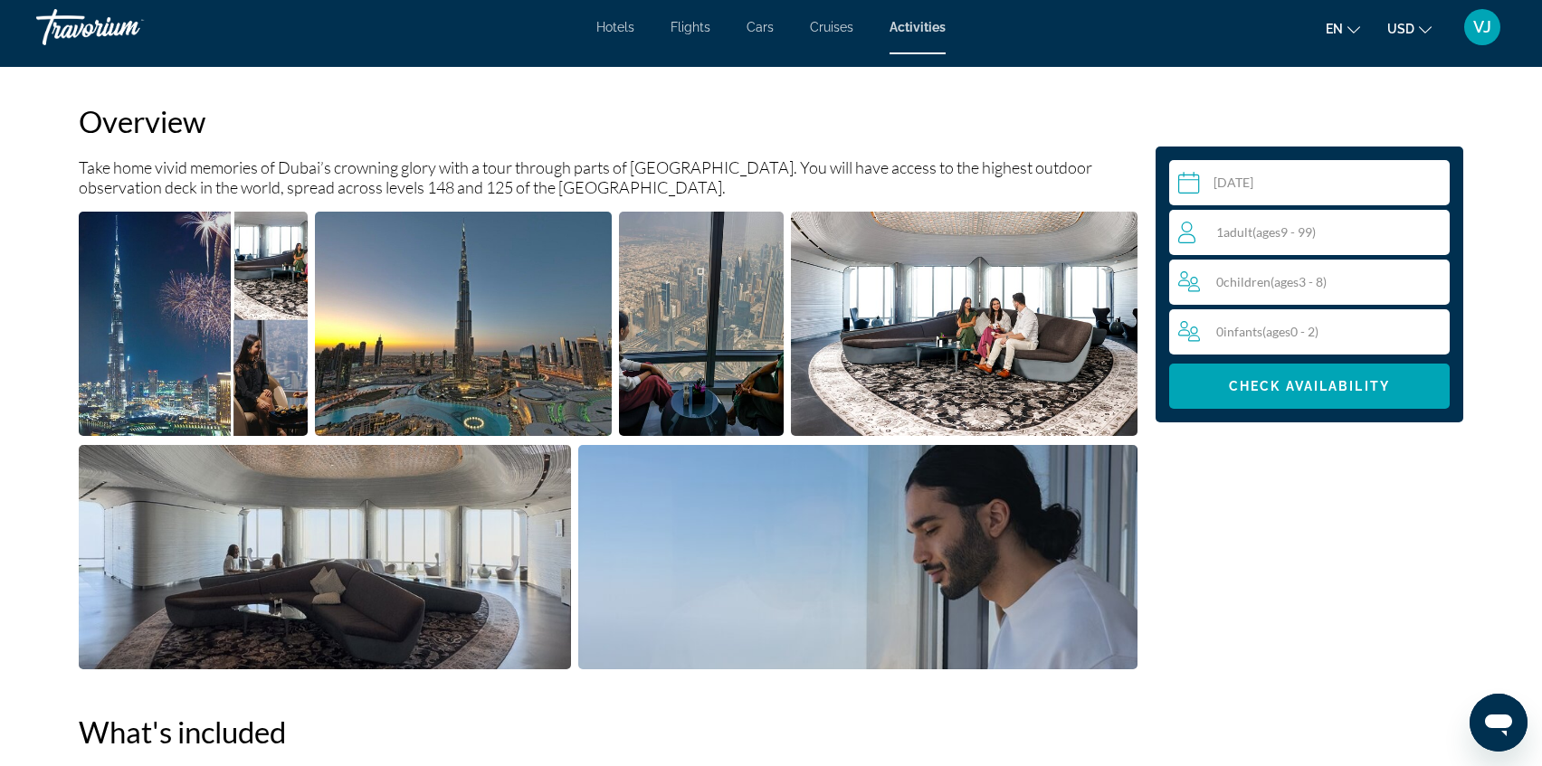
scroll to position [583, 0]
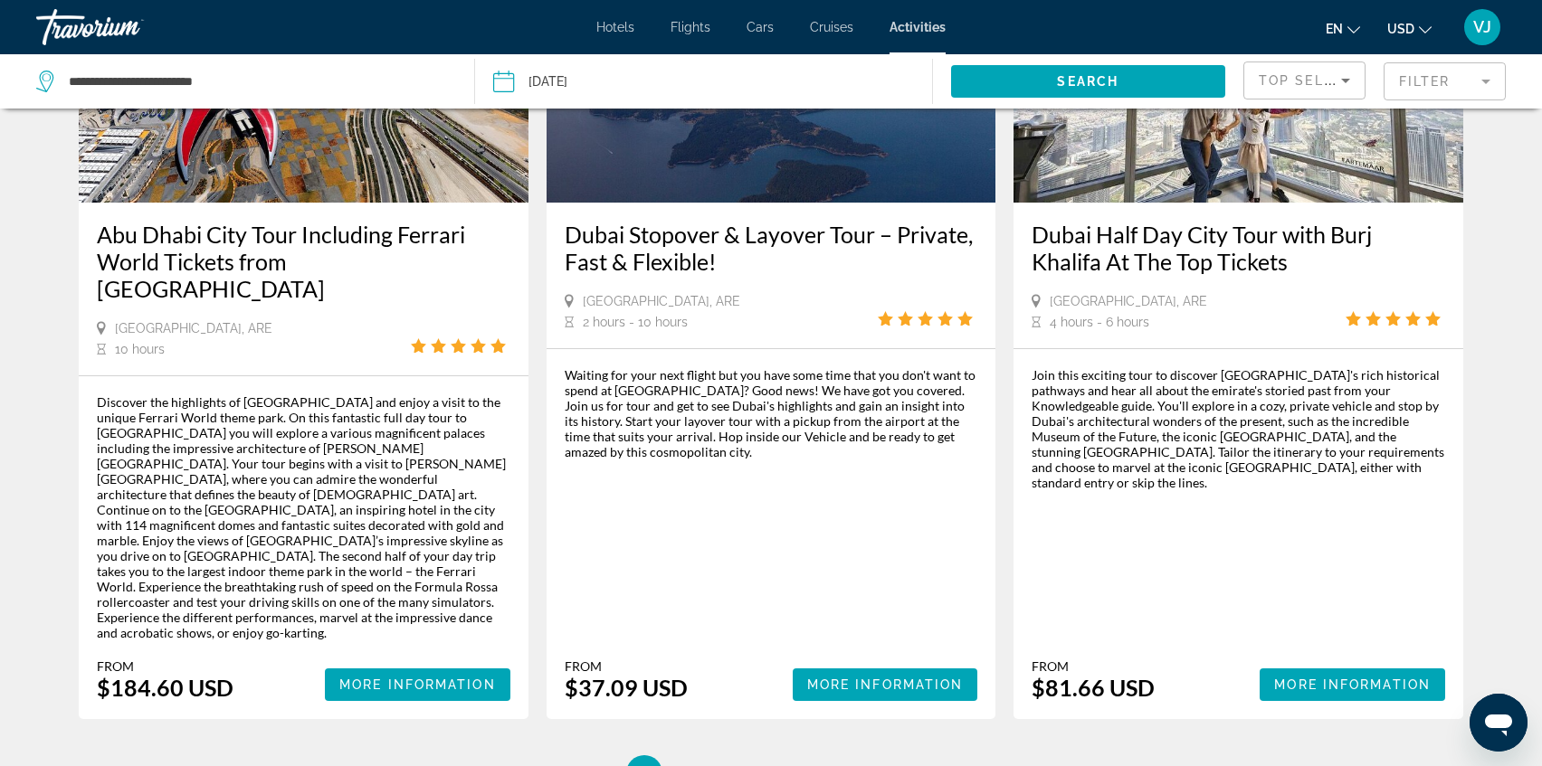
scroll to position [2498, 0]
click at [709, 763] on span "3" at bounding box center [707, 773] width 9 height 20
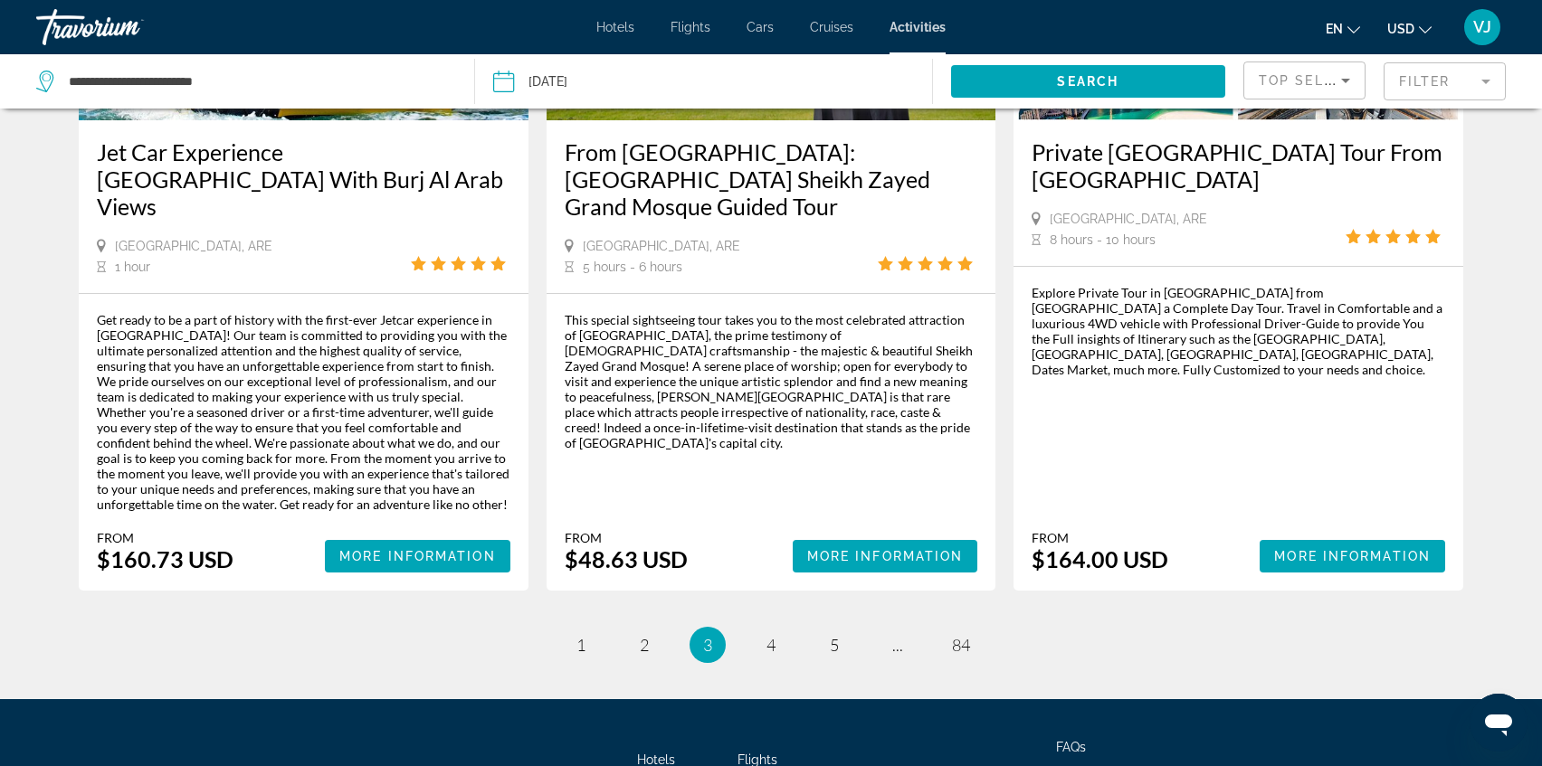
scroll to position [2633, 0]
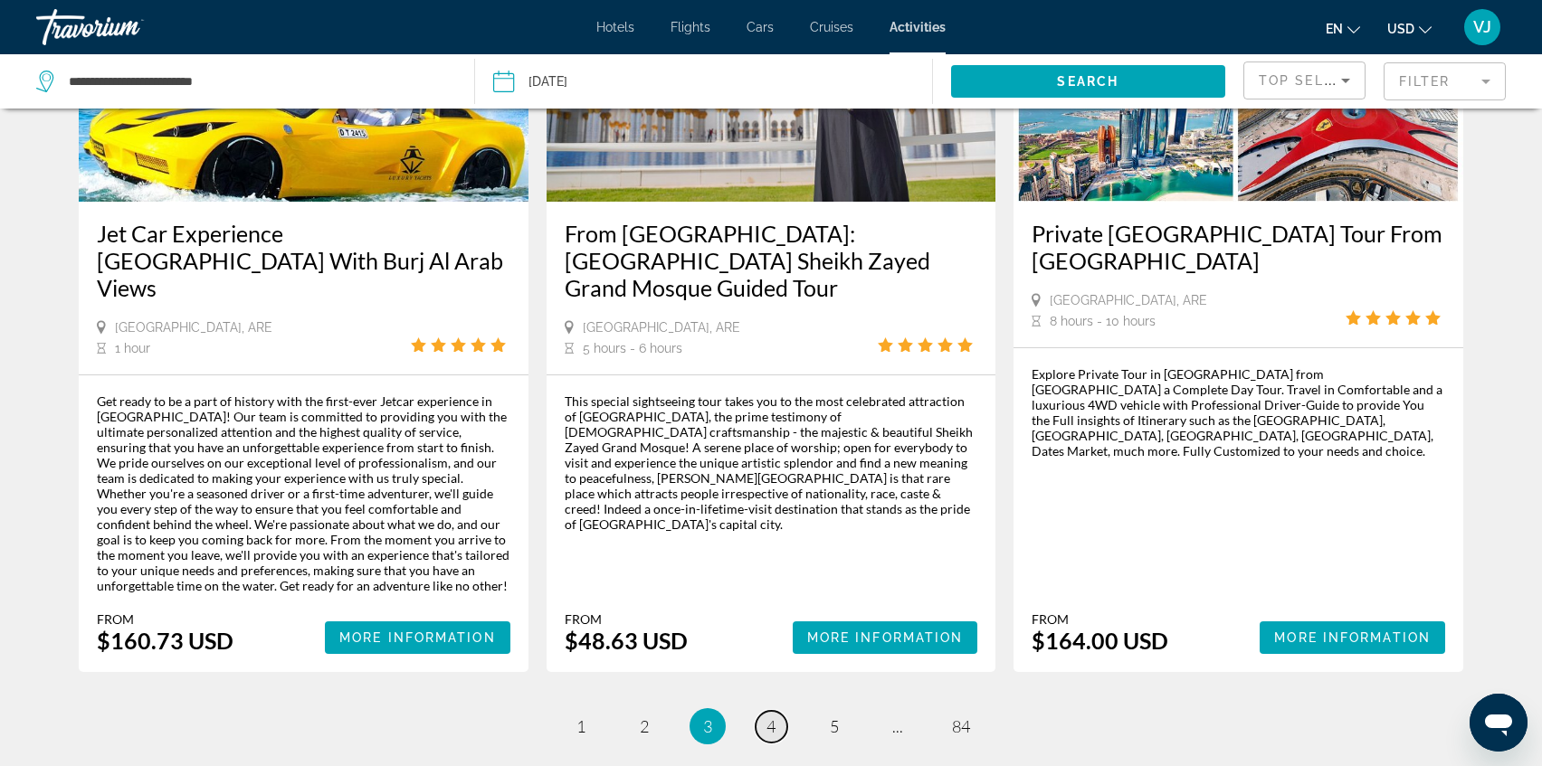
click at [768, 717] on span "4" at bounding box center [770, 727] width 9 height 20
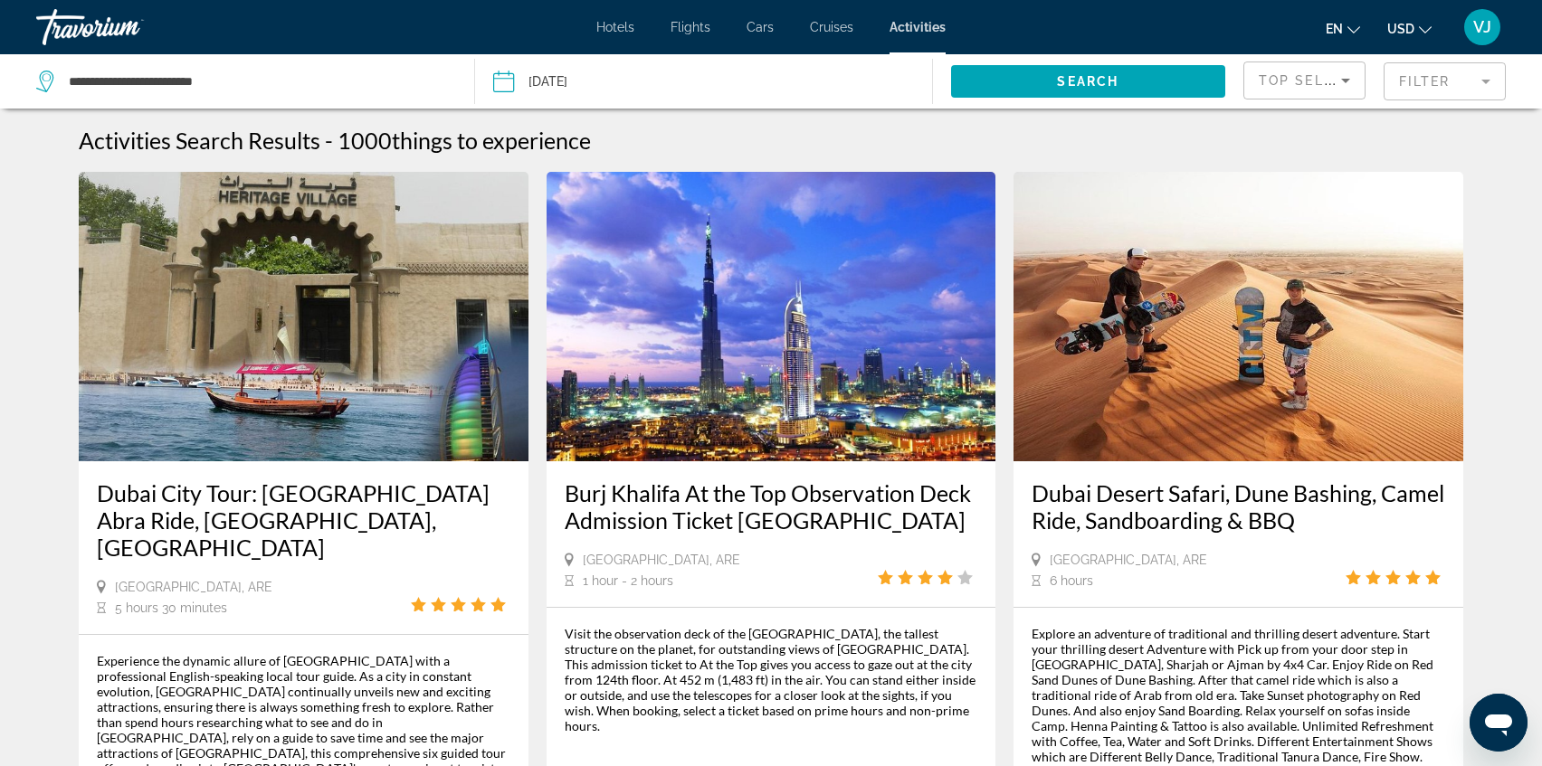
click at [773, 571] on div "[GEOGRAPHIC_DATA], ARE 1 hour - 2 hours" at bounding box center [772, 570] width 414 height 37
click at [771, 575] on div "[GEOGRAPHIC_DATA], ARE 1 hour - 2 hours" at bounding box center [772, 570] width 414 height 37
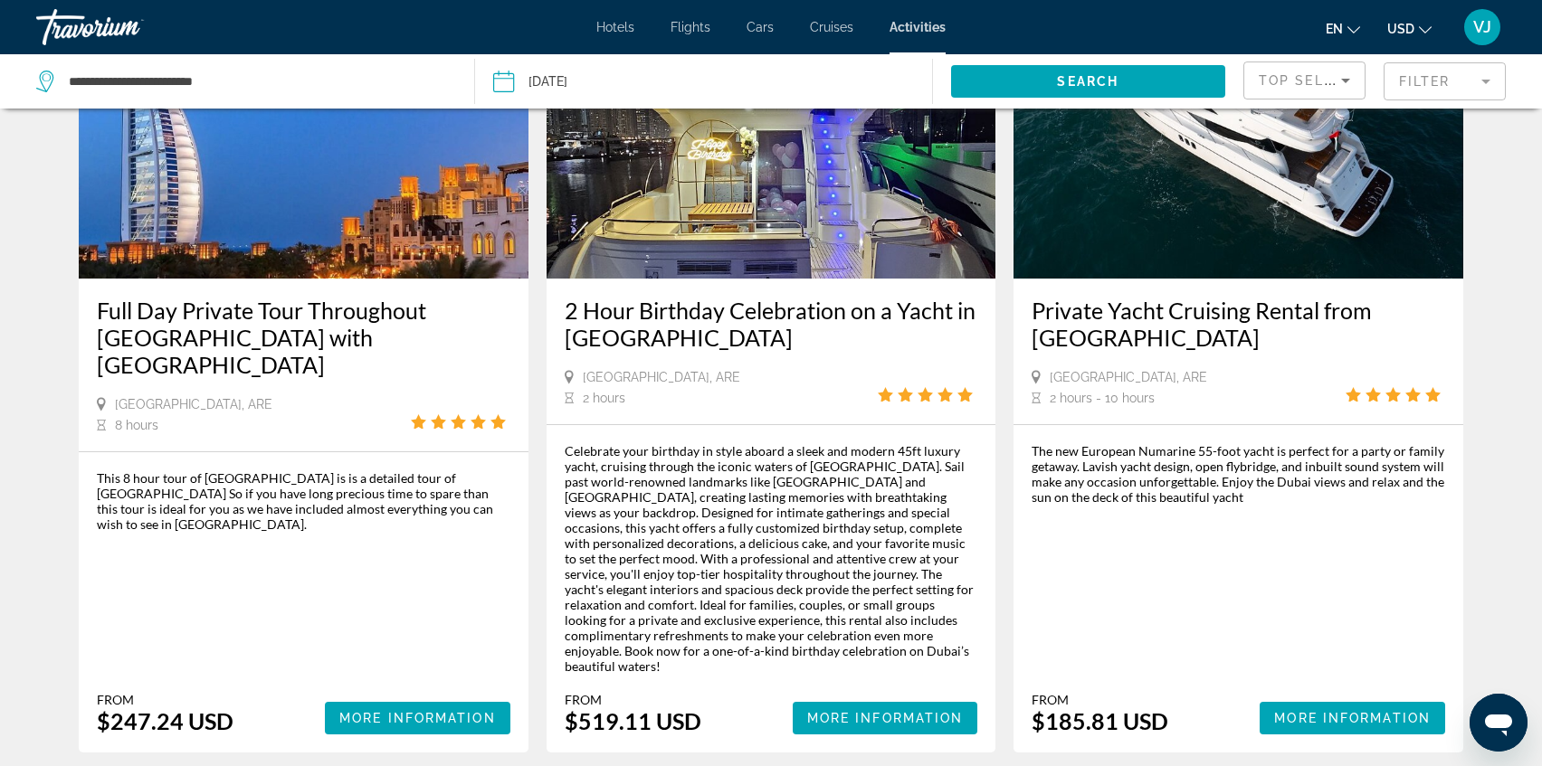
scroll to position [2678, 0]
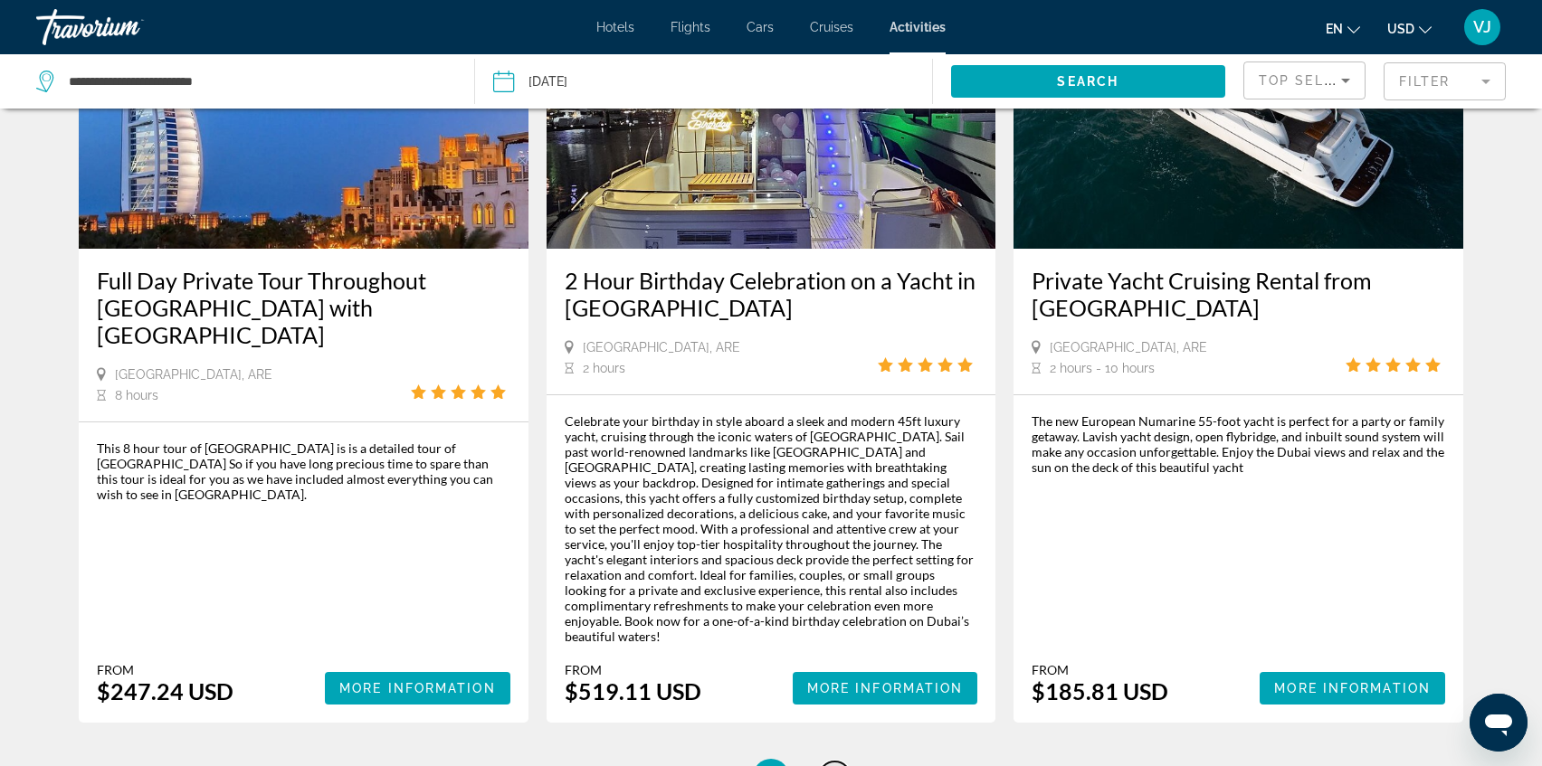
click at [837, 765] on span "5" at bounding box center [834, 777] width 9 height 20
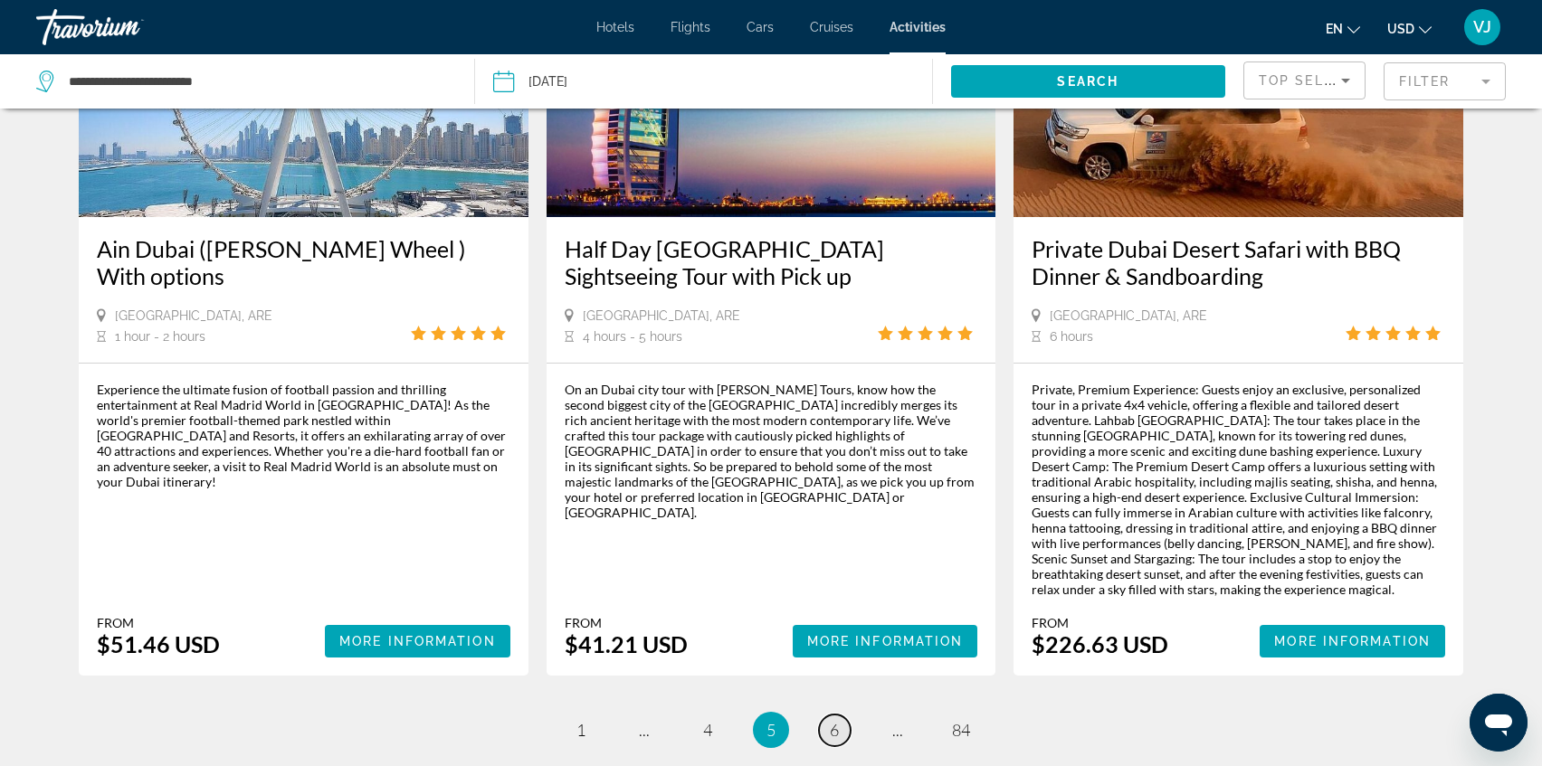
scroll to position [2678, 0]
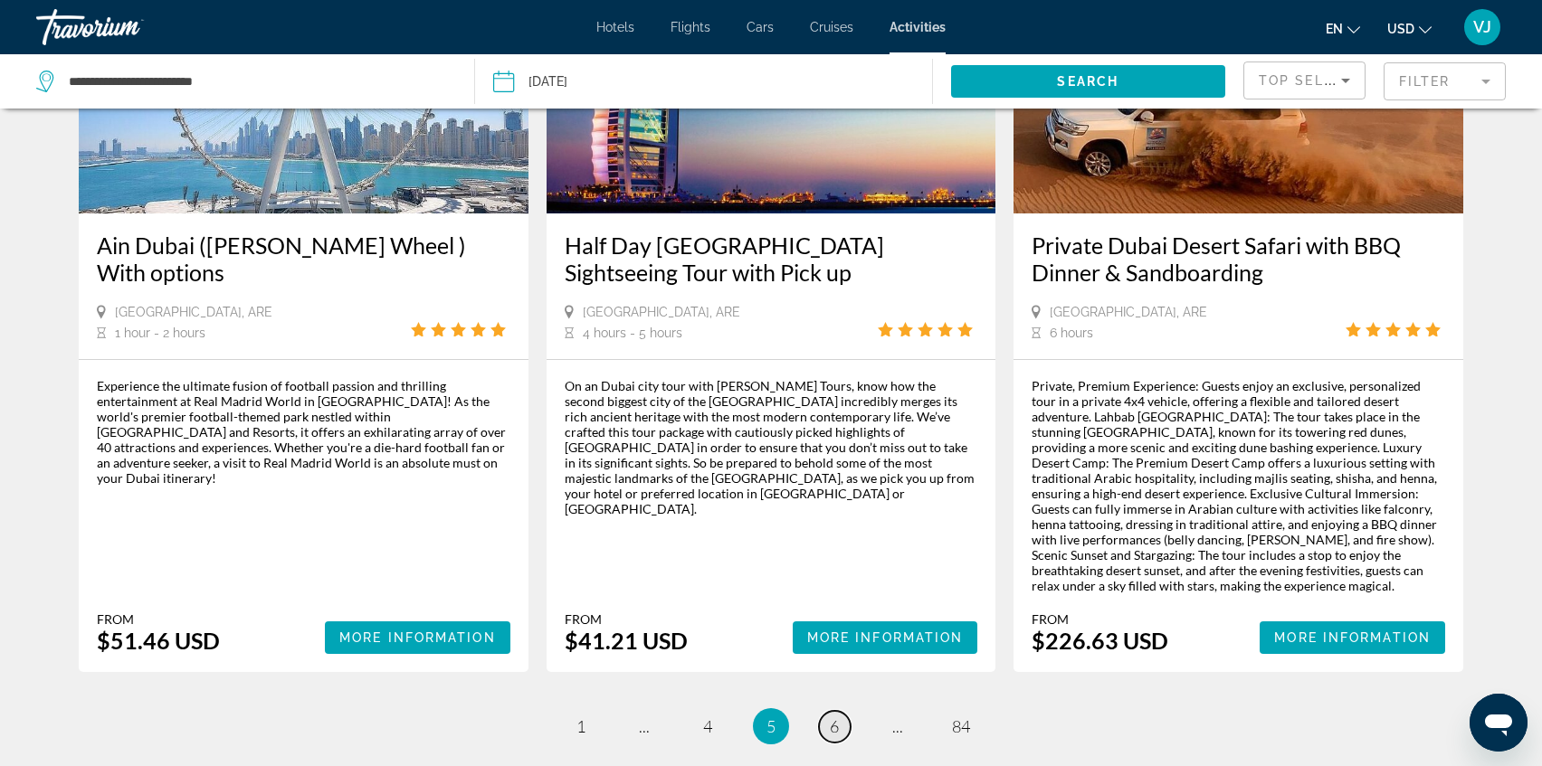
click at [830, 717] on span "6" at bounding box center [834, 727] width 9 height 20
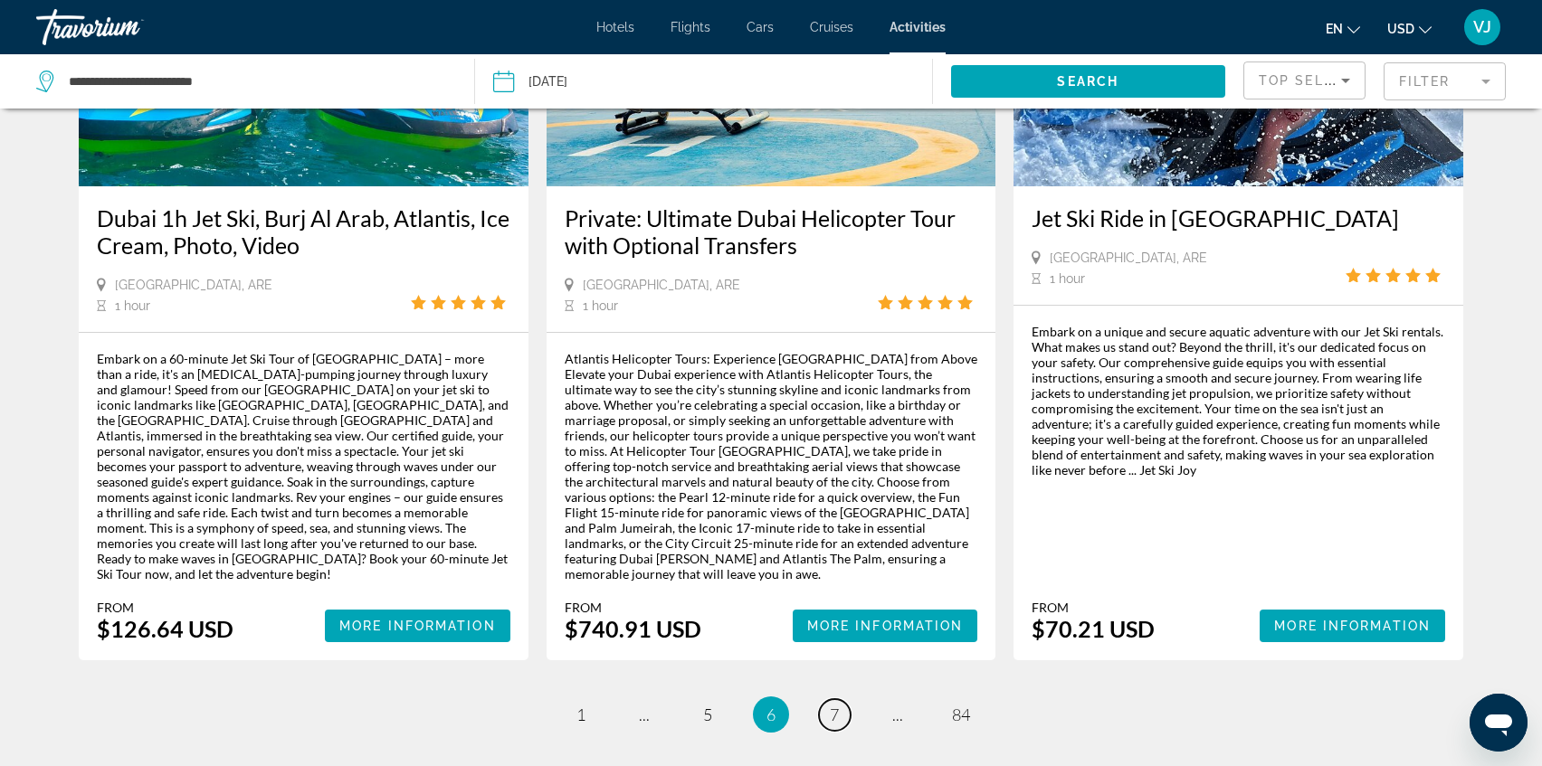
scroll to position [2489, 0]
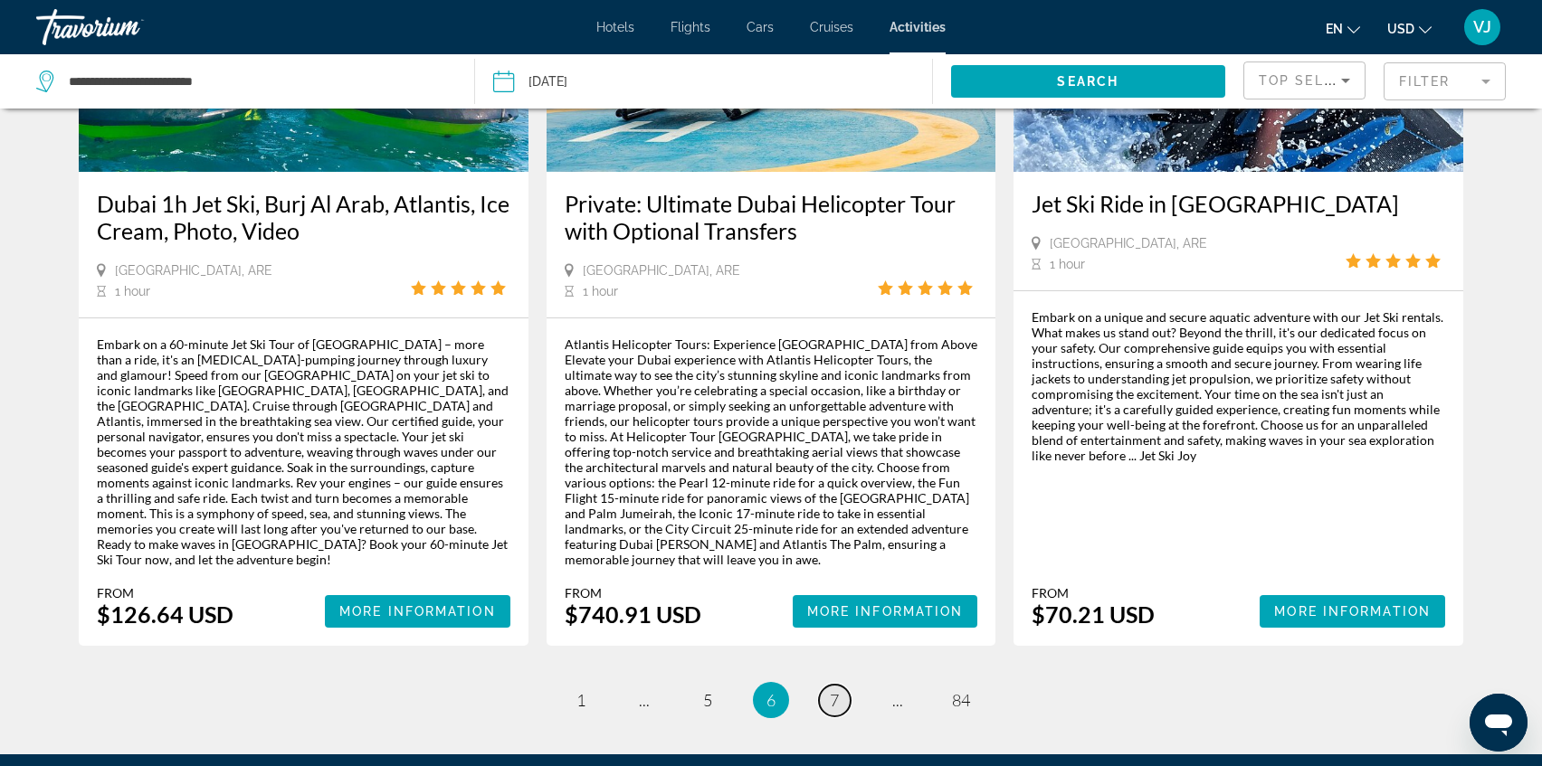
click at [832, 690] on span "7" at bounding box center [834, 700] width 9 height 20
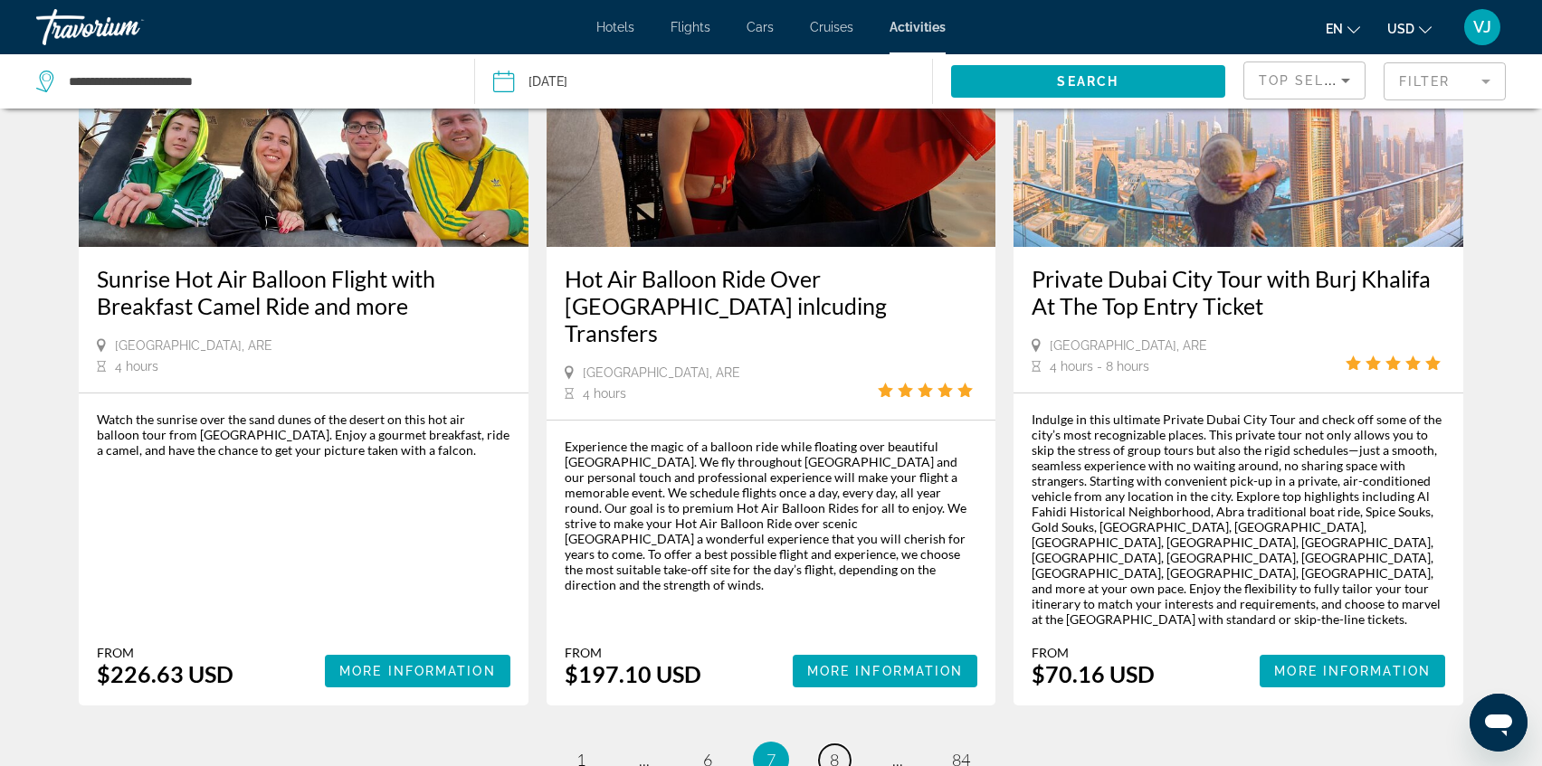
scroll to position [2822, 0]
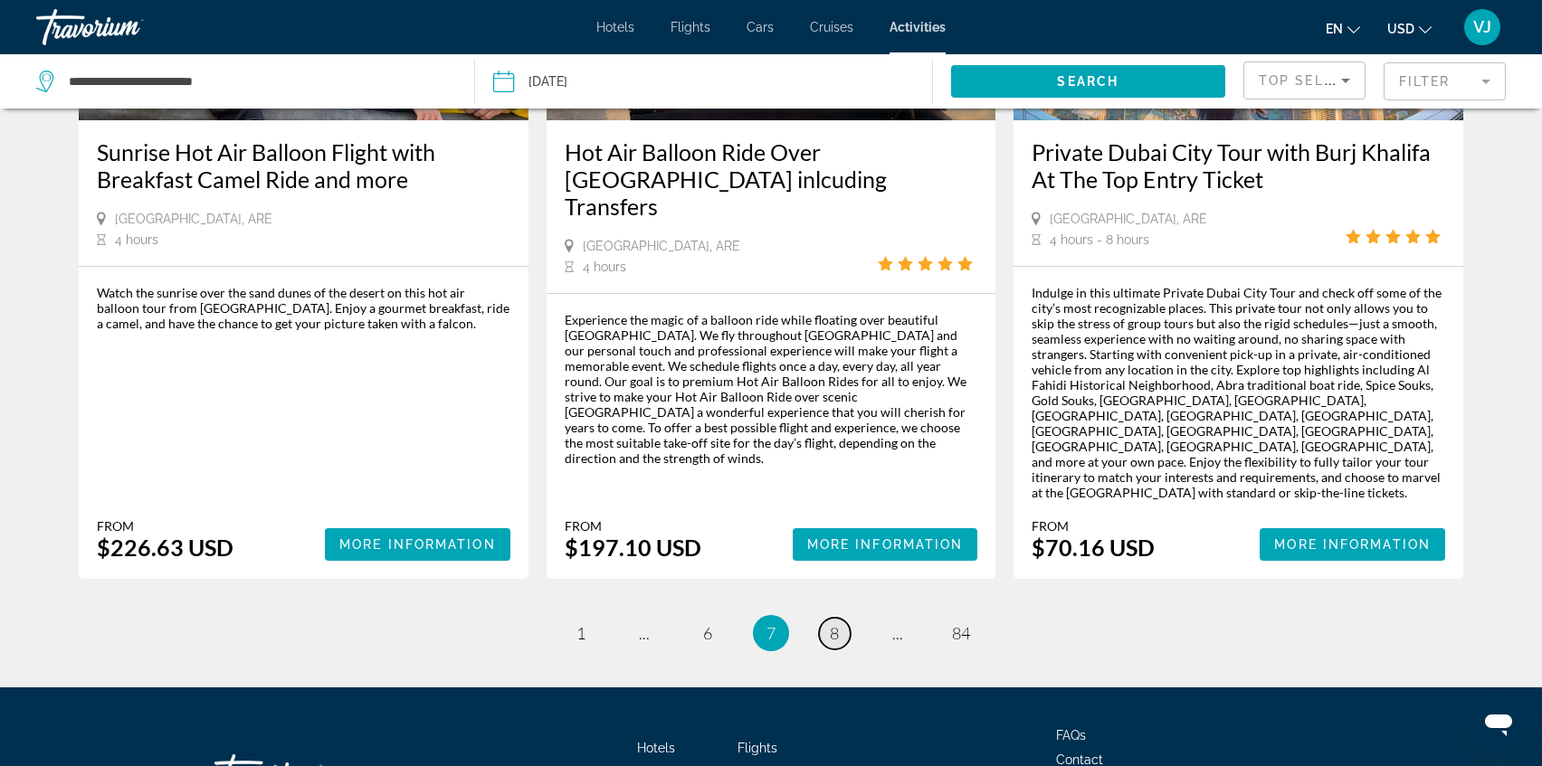
click at [834, 623] on span "8" at bounding box center [834, 633] width 9 height 20
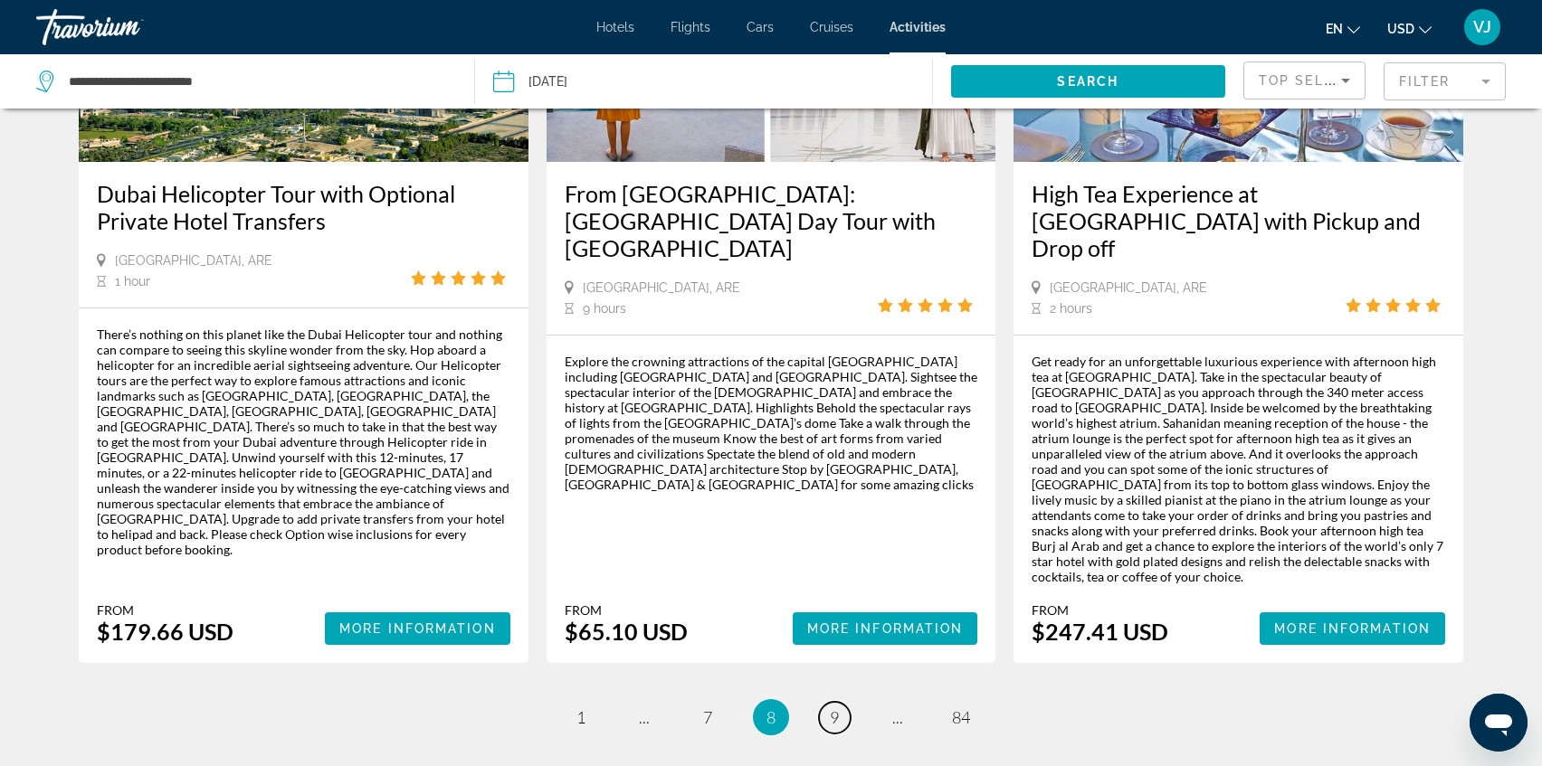
scroll to position [2670, 0]
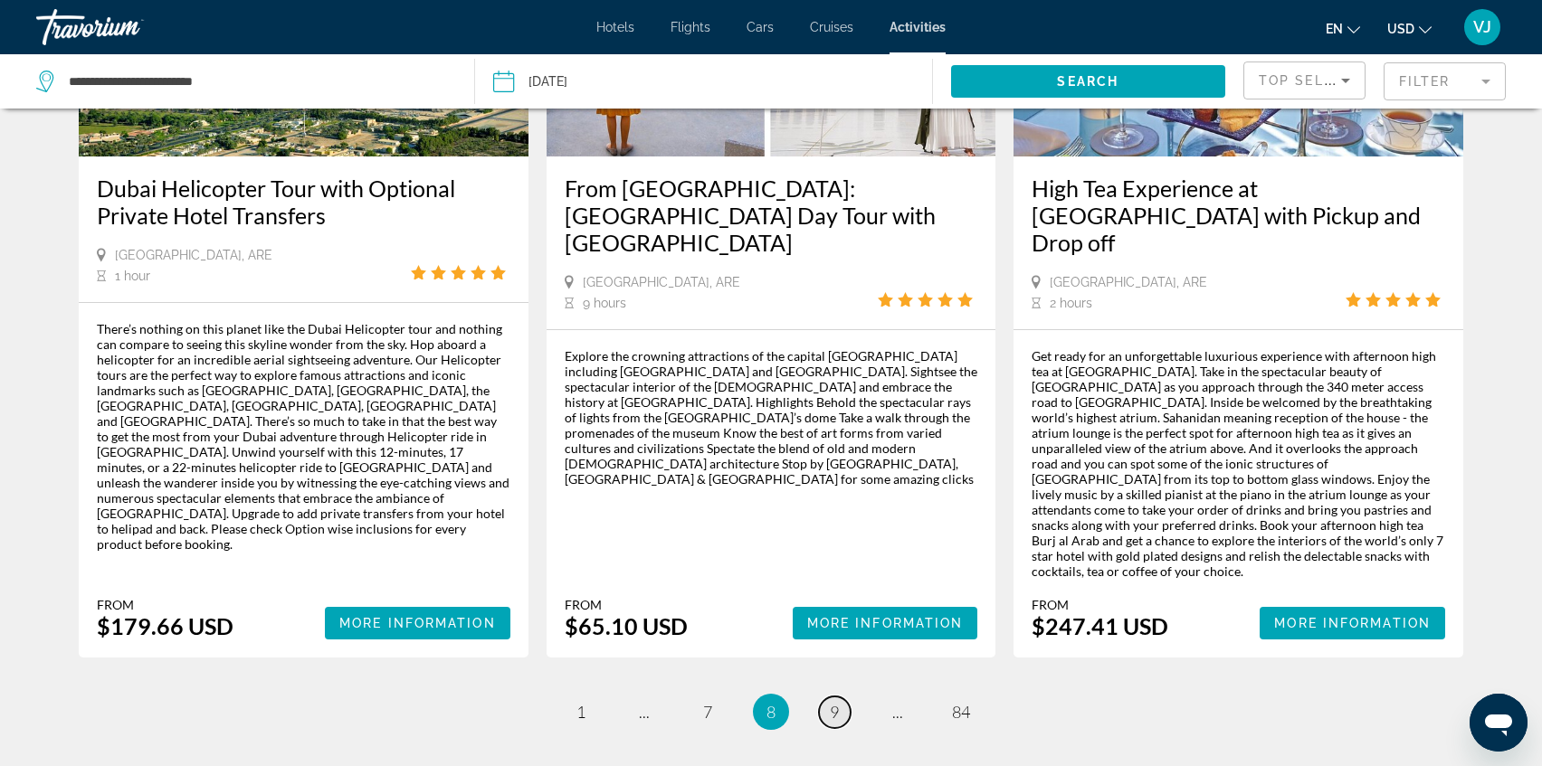
click at [832, 702] on span "9" at bounding box center [834, 712] width 9 height 20
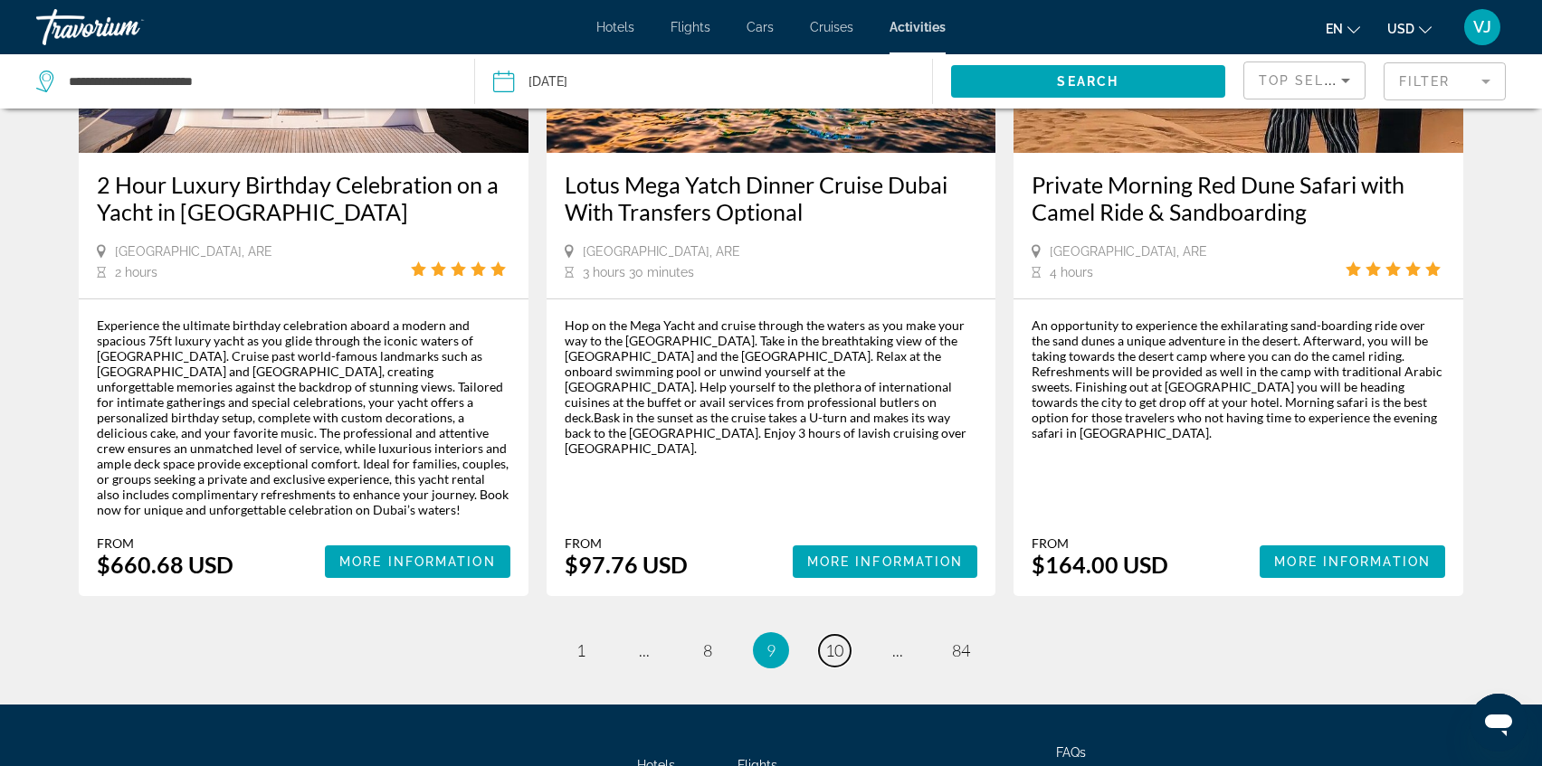
scroll to position [2678, 0]
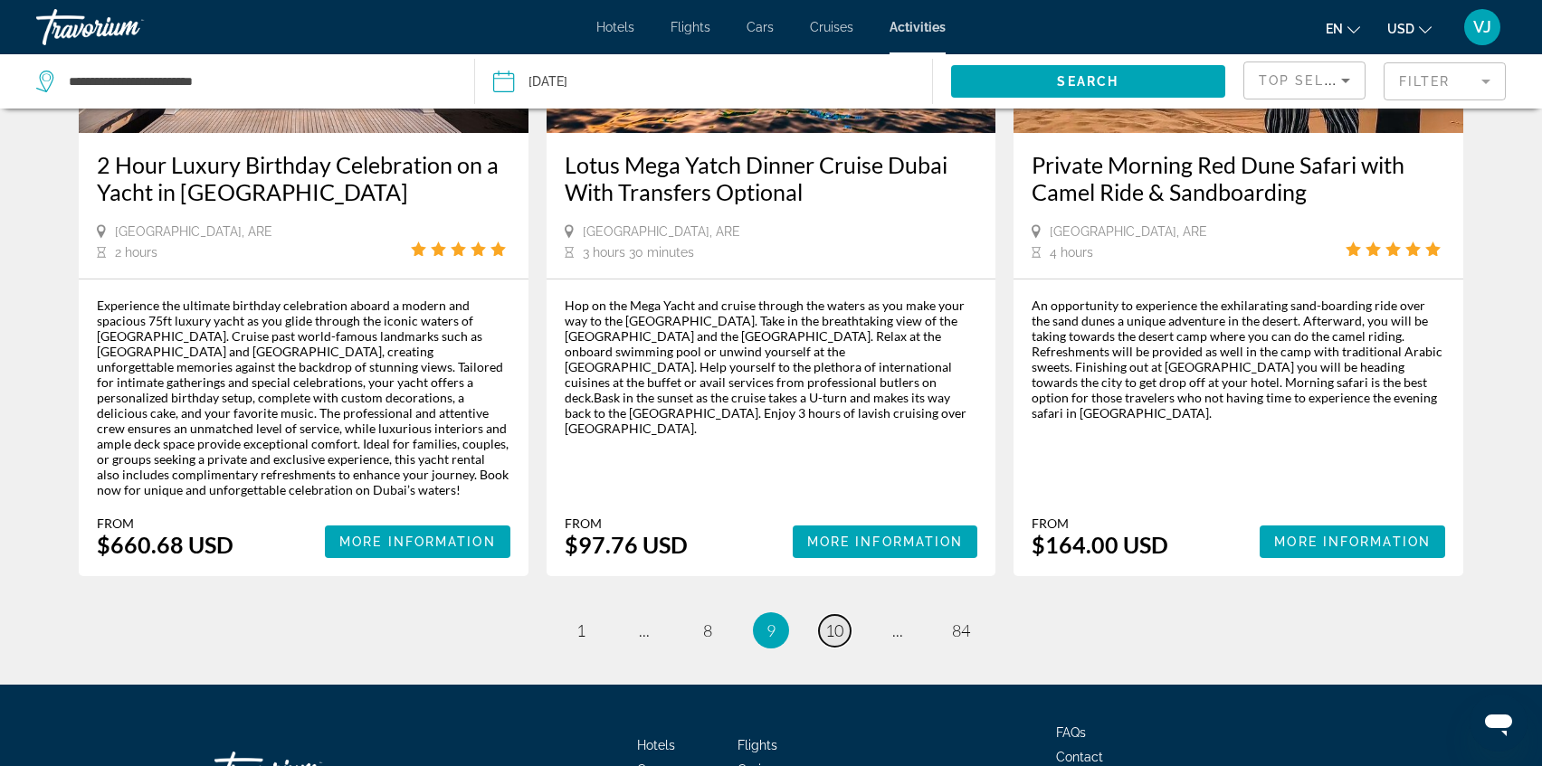
click at [835, 621] on span "10" at bounding box center [834, 631] width 18 height 20
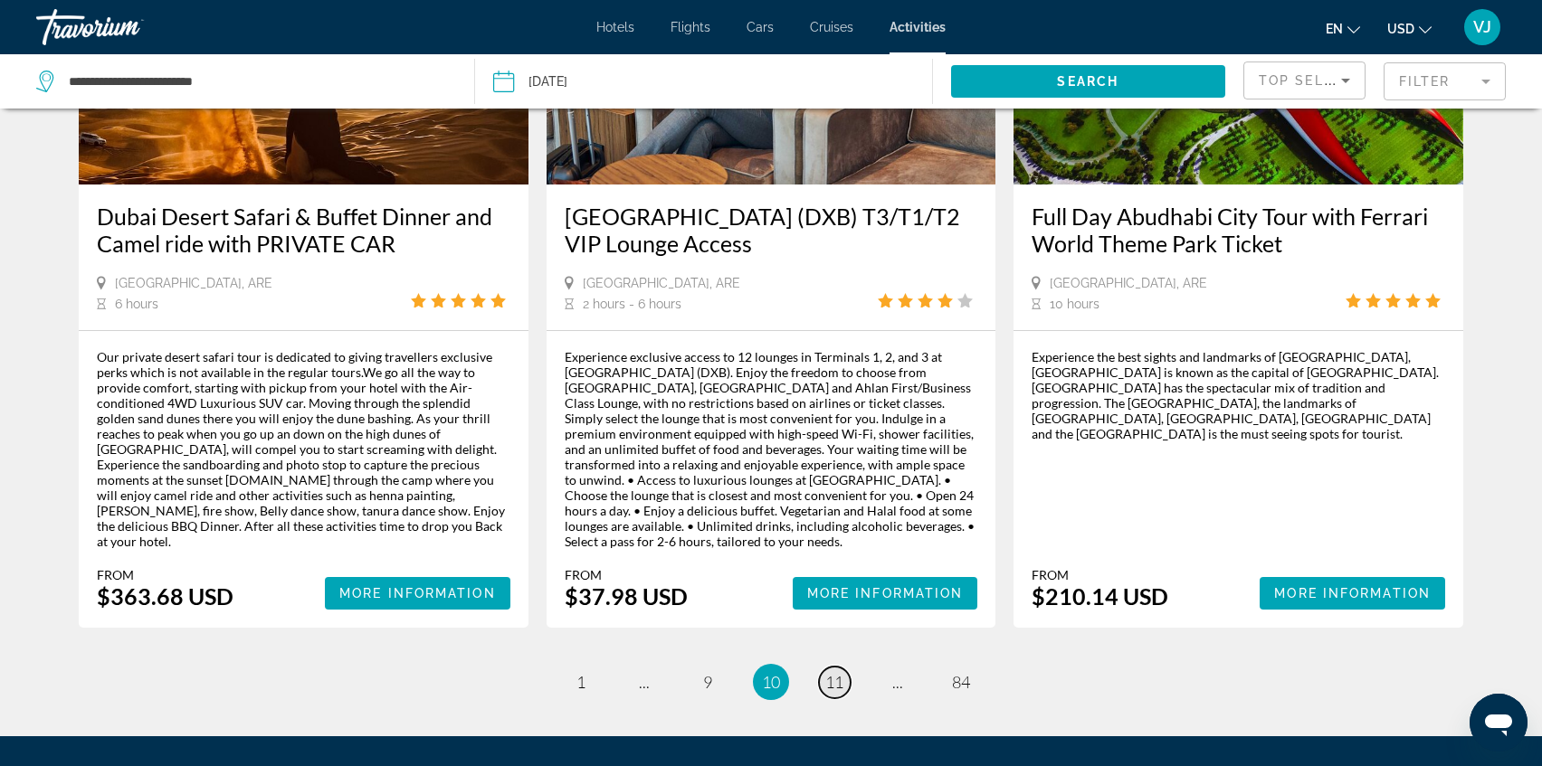
scroll to position [2570, 0]
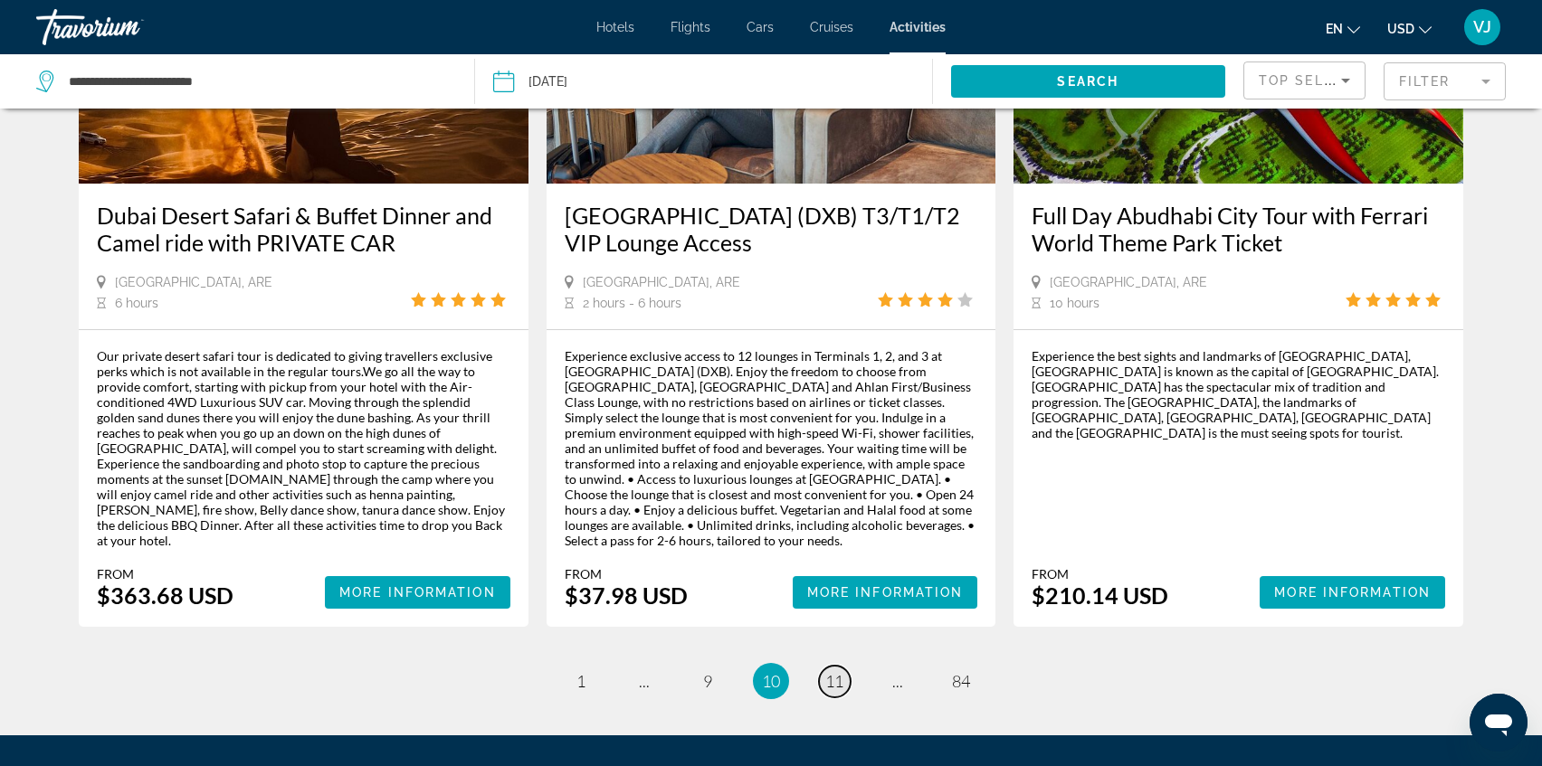
click at [827, 671] on span "11" at bounding box center [834, 681] width 18 height 20
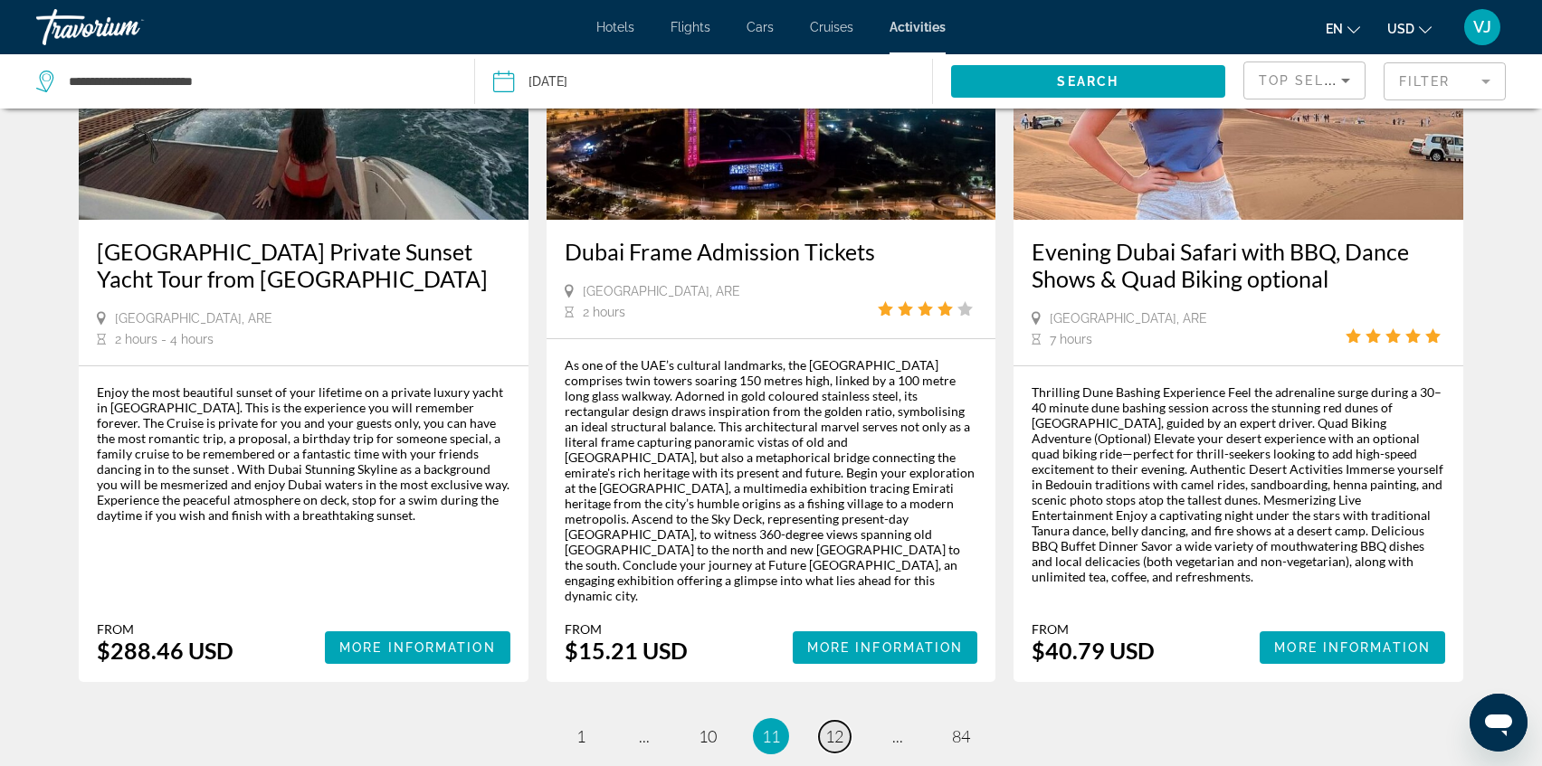
scroll to position [2570, 0]
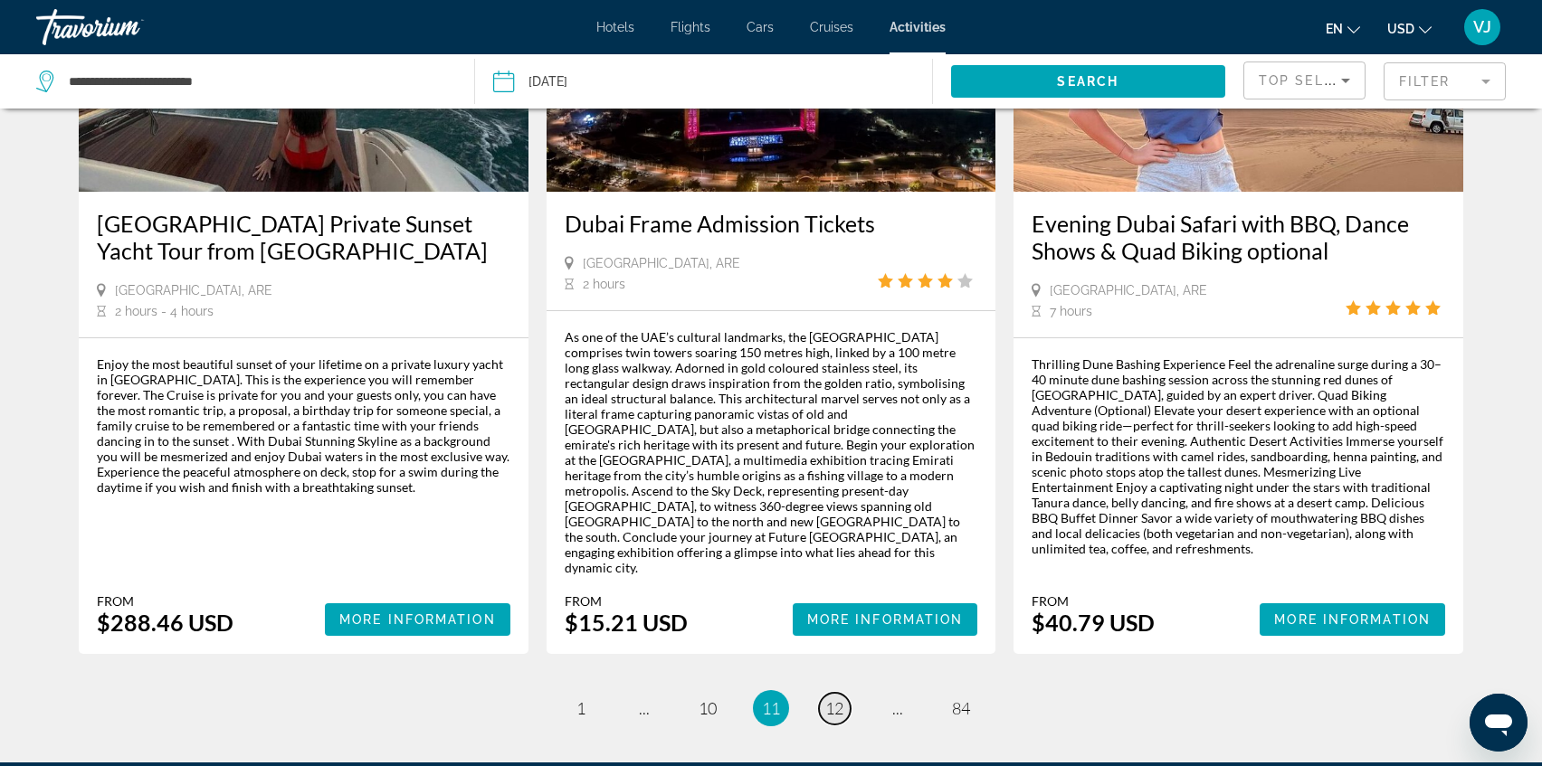
click at [837, 699] on span "12" at bounding box center [834, 709] width 18 height 20
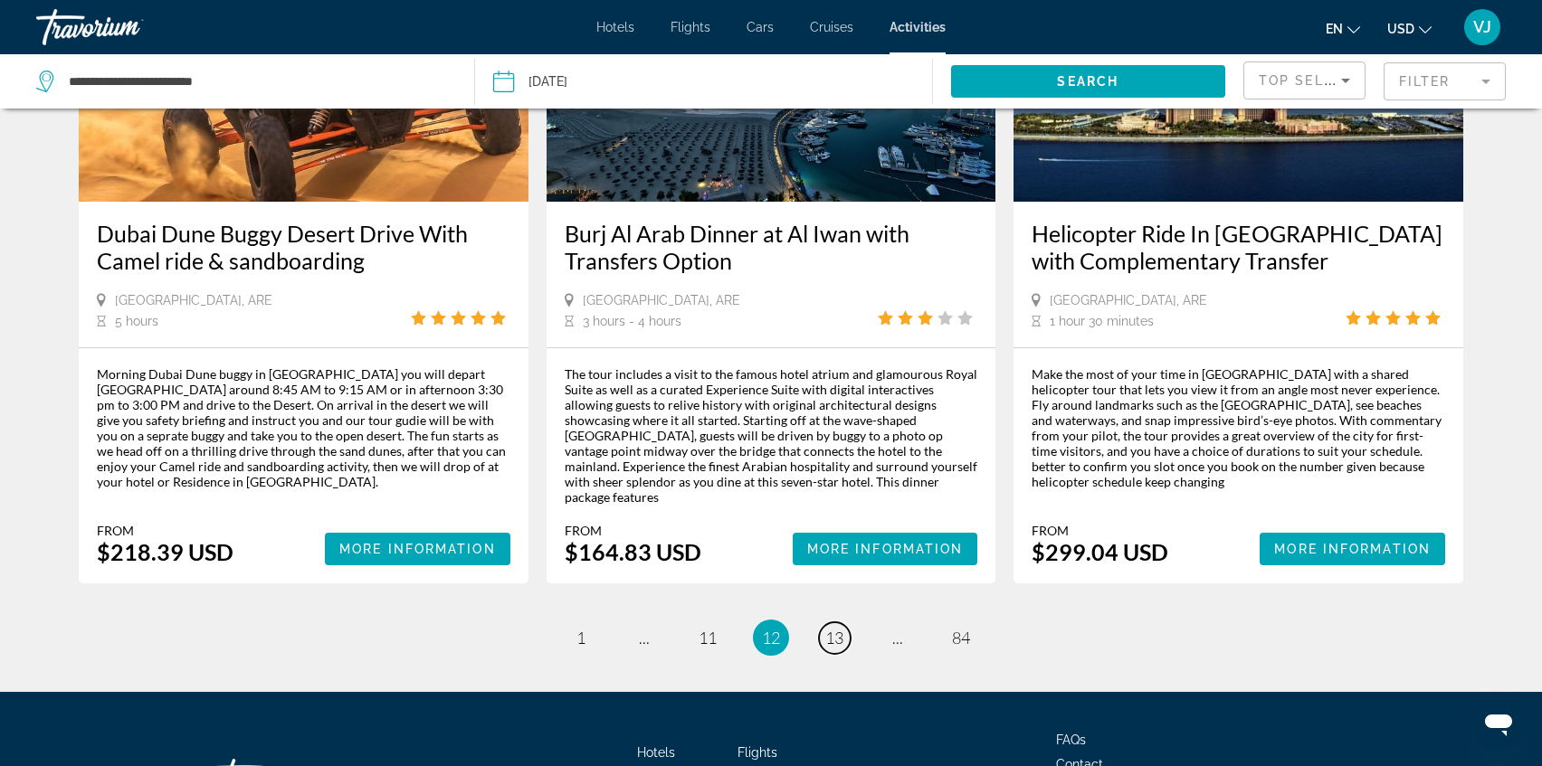
scroll to position [2653, 0]
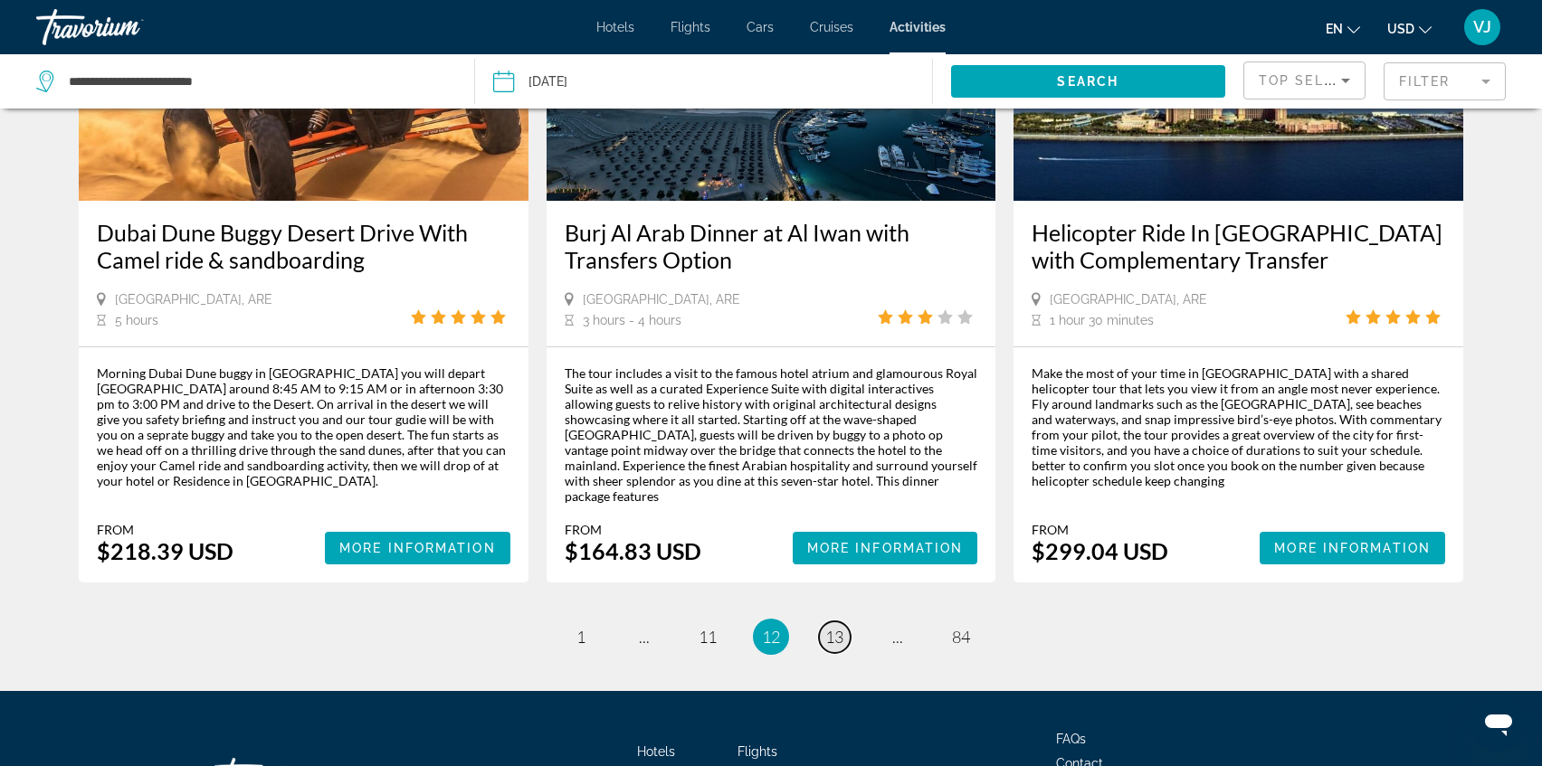
click at [836, 627] on span "13" at bounding box center [834, 637] width 18 height 20
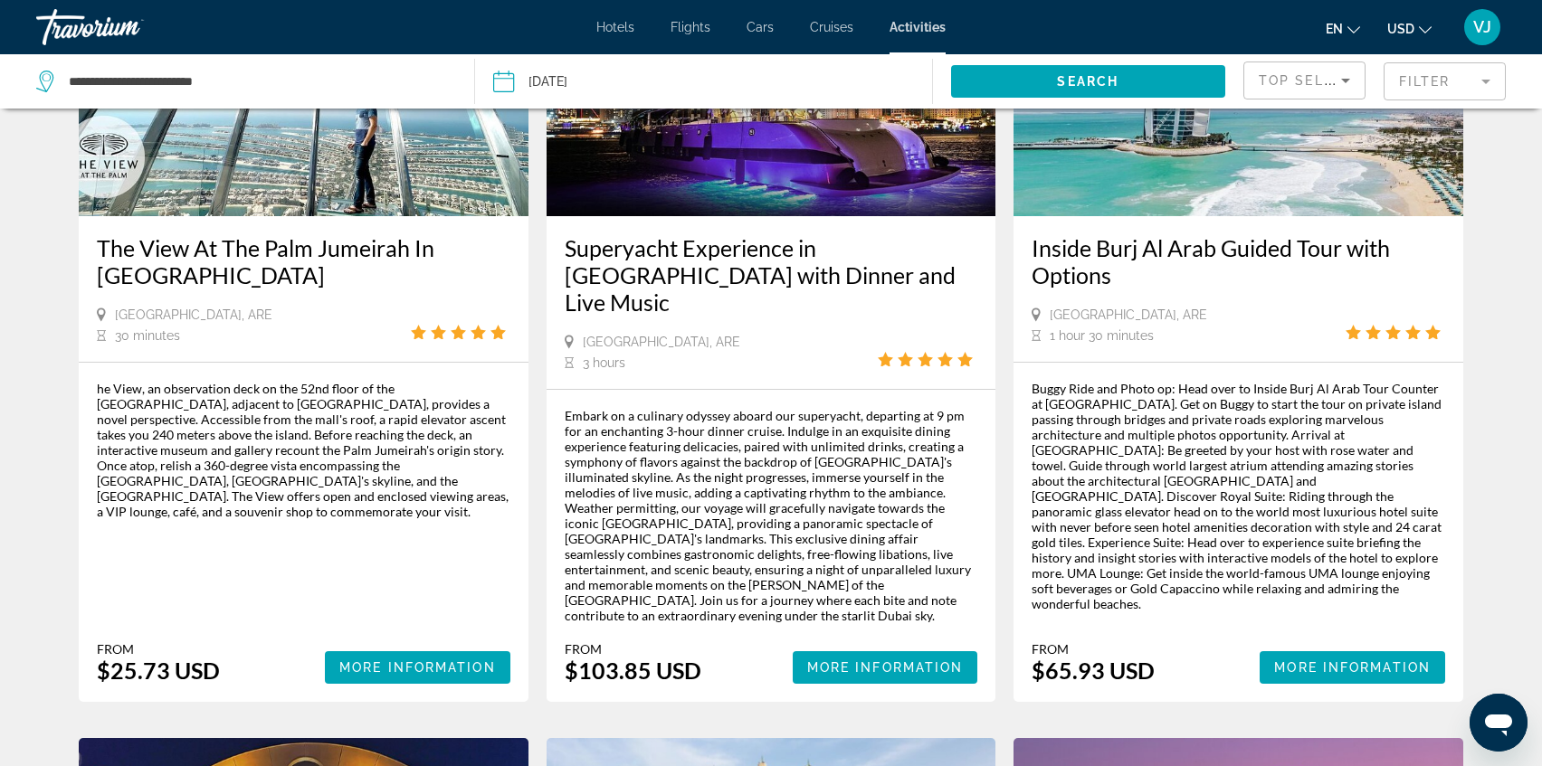
scroll to position [941, 0]
